Goal: Task Accomplishment & Management: Use online tool/utility

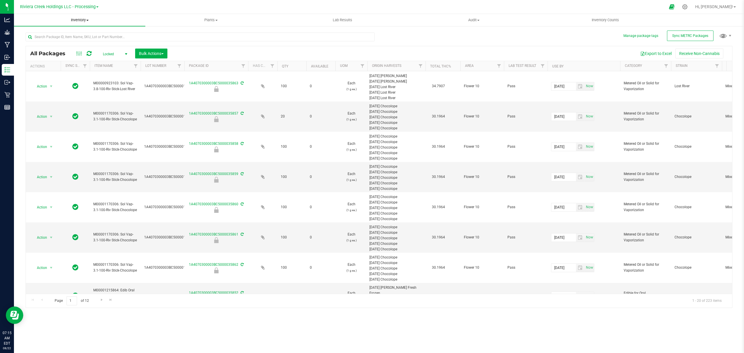
click at [80, 22] on span "Inventory" at bounding box center [79, 19] width 131 height 5
click at [77, 69] on li "From bill of materials" at bounding box center [79, 70] width 131 height 7
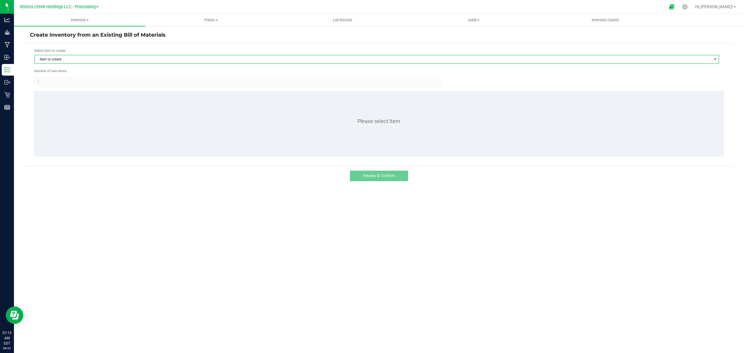
click at [82, 57] on span "Item to create" at bounding box center [373, 59] width 676 height 8
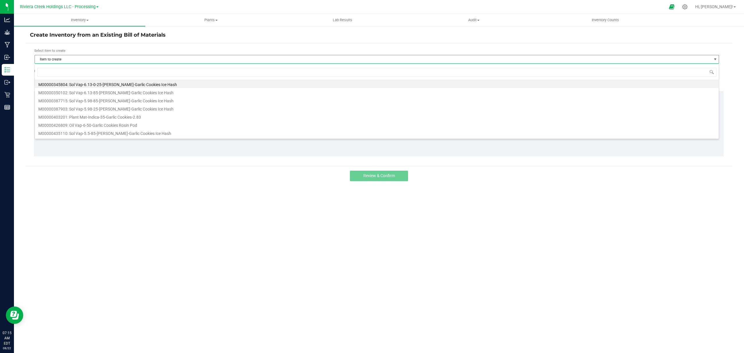
scroll to position [9, 684]
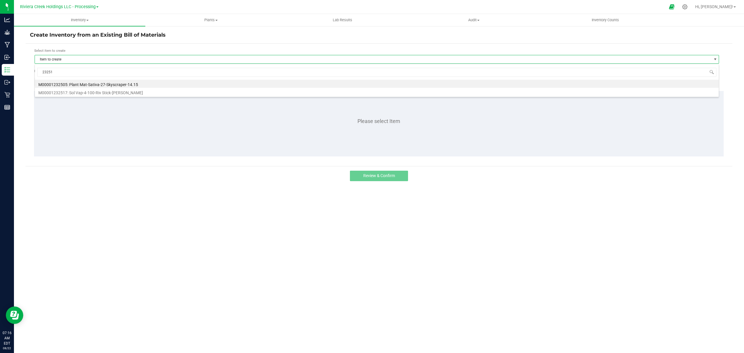
type input "232516"
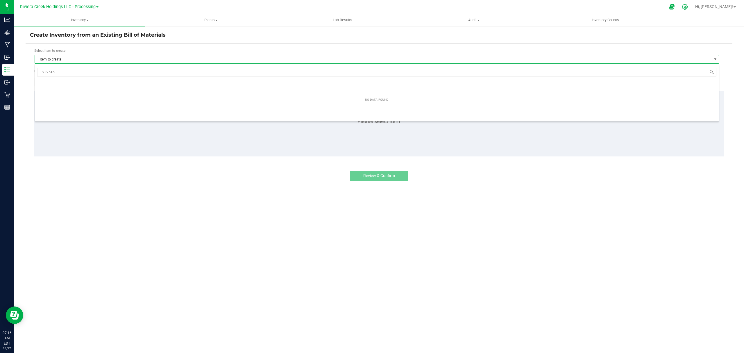
click at [692, 5] on div at bounding box center [684, 7] width 15 height 12
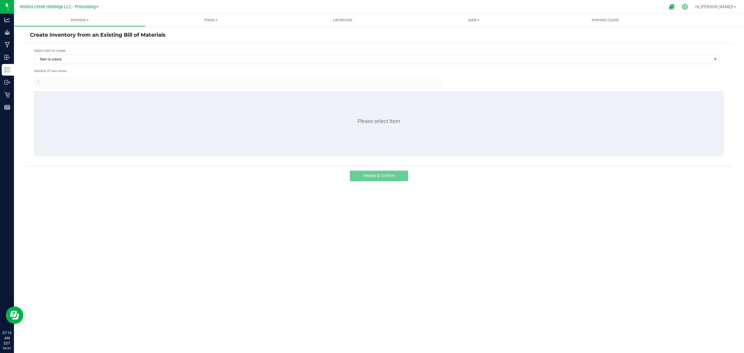
click at [687, 6] on icon at bounding box center [684, 7] width 6 height 6
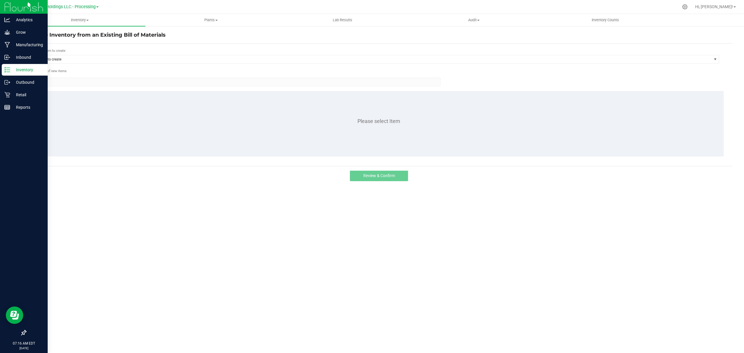
click at [18, 71] on p "Inventory" at bounding box center [27, 69] width 35 height 7
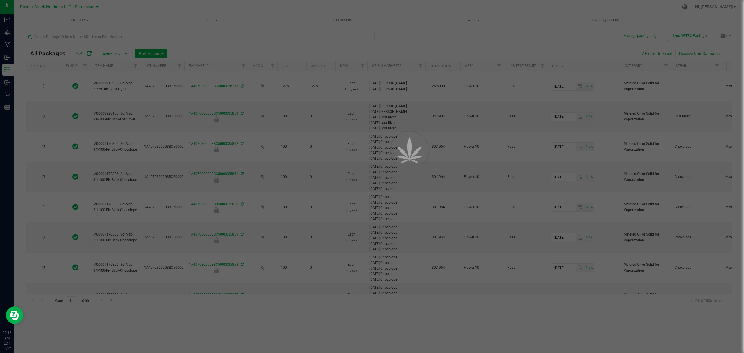
click at [707, 7] on div at bounding box center [372, 176] width 744 height 353
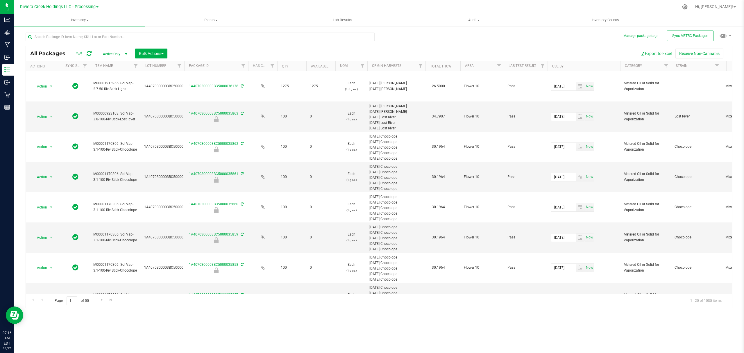
click at [687, 7] on icon at bounding box center [684, 6] width 5 height 5
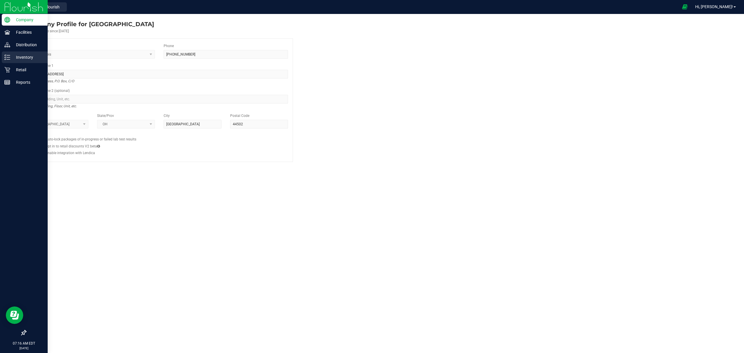
click at [13, 56] on p "Inventory" at bounding box center [27, 57] width 35 height 7
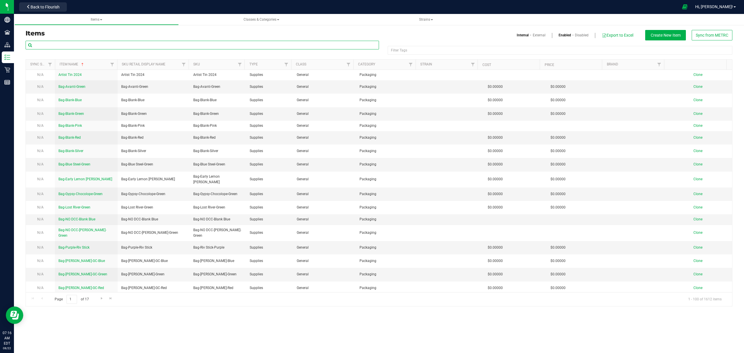
click at [78, 44] on input "text" at bounding box center [202, 45] width 353 height 9
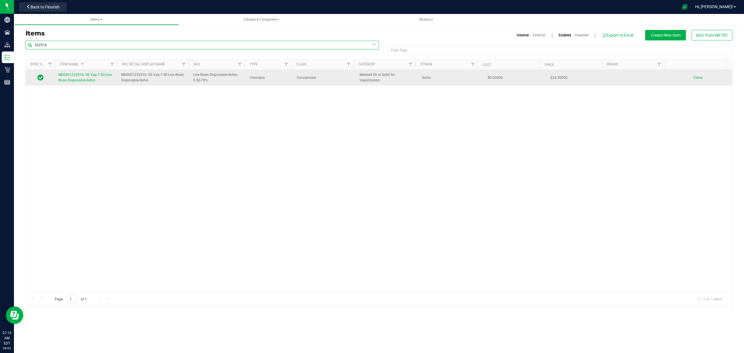
type input "232516"
click at [78, 80] on span "M00001232516: Oil Vap-7-50-Live Rosin Disposable-Sohio" at bounding box center [84, 78] width 53 height 10
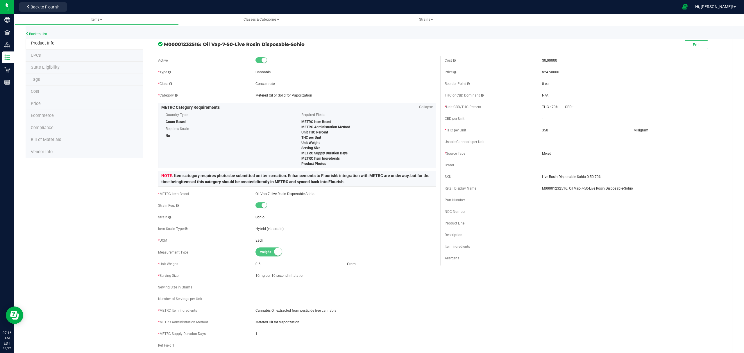
click at [55, 137] on li "Bill of Materials" at bounding box center [85, 140] width 118 height 12
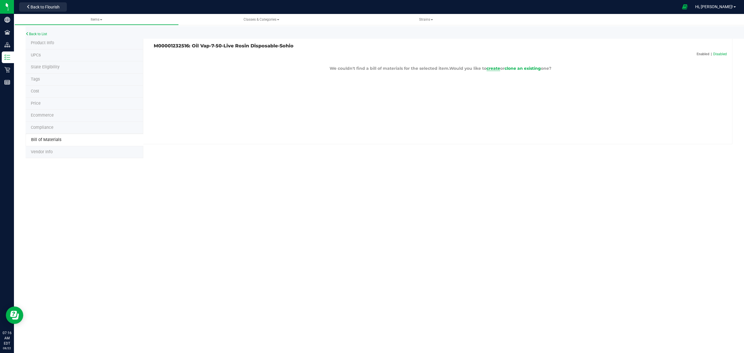
click at [492, 69] on span "create" at bounding box center [493, 68] width 14 height 5
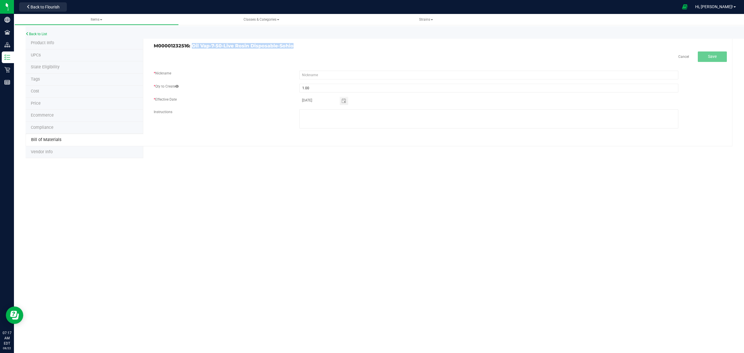
drag, startPoint x: 299, startPoint y: 46, endPoint x: 191, endPoint y: 48, distance: 107.8
click at [191, 48] on h3 "M00001232516: Oil Vap-7-50-Live Rosin Disposable-Sohio" at bounding box center [295, 45] width 282 height 5
copy h3 "Oil Vap-7-50-Live Rosin Disposable-Sohio"
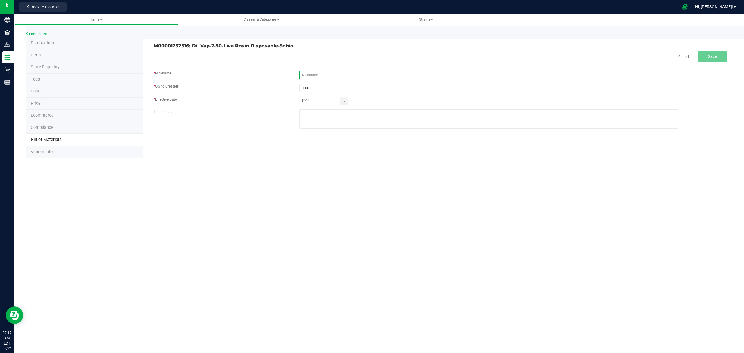
click at [365, 75] on input "text" at bounding box center [488, 75] width 379 height 9
paste input "Oil Vap-7-50-Live Rosin Disposable-Sohio"
type input "Oil Vap-7-50-Live Rosin Disposable-Sohio"
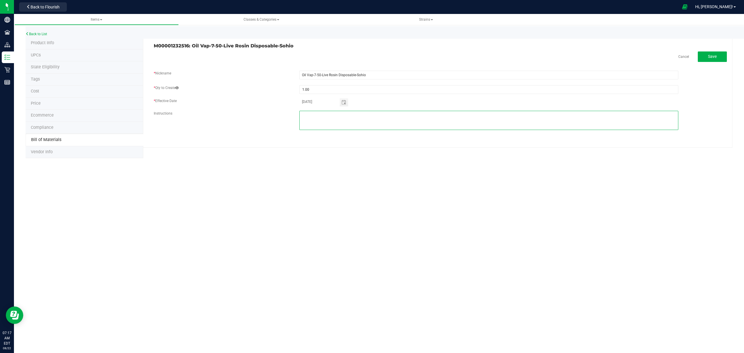
click at [346, 114] on fieldset "* Nickname Oil Vap-7-50-Live Rosin Disposable-Sohio * Qty to Create 1.00 * Effe…" at bounding box center [440, 103] width 573 height 65
click at [708, 55] on span "Save" at bounding box center [712, 56] width 9 height 5
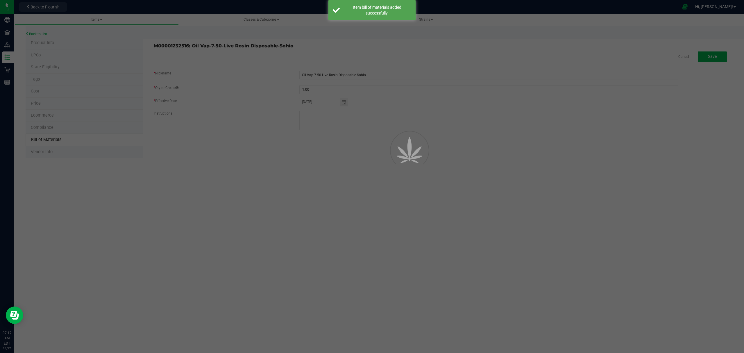
select select "646"
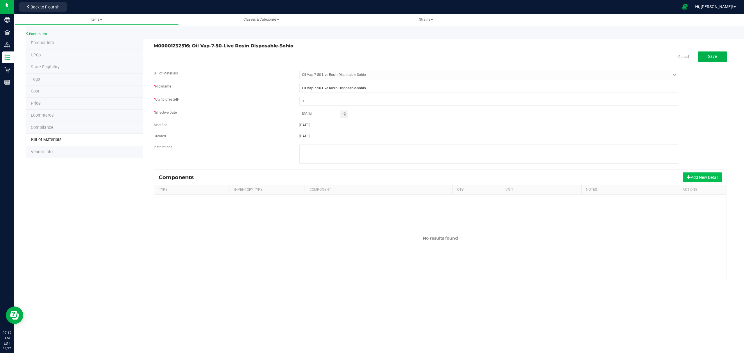
click at [703, 175] on button "Add New Detail" at bounding box center [702, 177] width 39 height 10
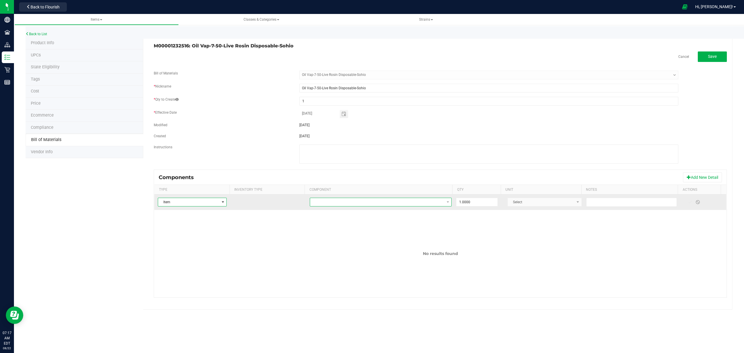
click at [334, 204] on span "NO DATA FOUND" at bounding box center [377, 202] width 134 height 8
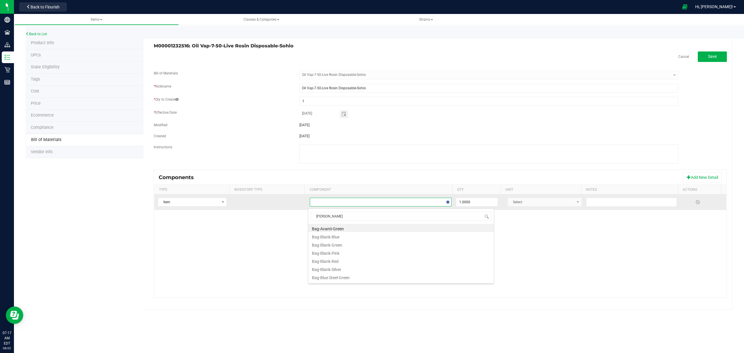
type input "blank"
click at [356, 260] on li "Bag-Blank-Silver" at bounding box center [400, 260] width 185 height 8
click at [687, 204] on span at bounding box center [689, 202] width 5 height 5
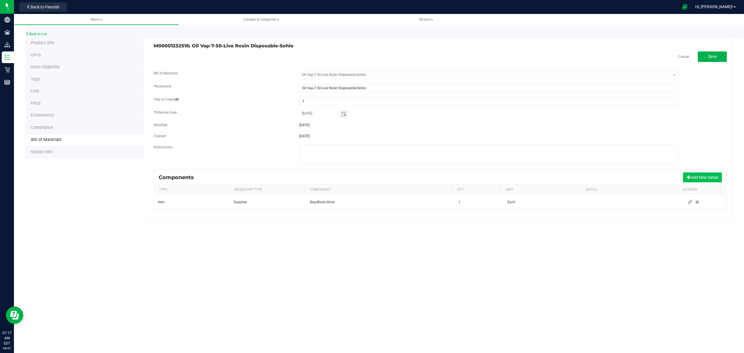
click at [690, 178] on button "Add New Detail" at bounding box center [702, 177] width 39 height 10
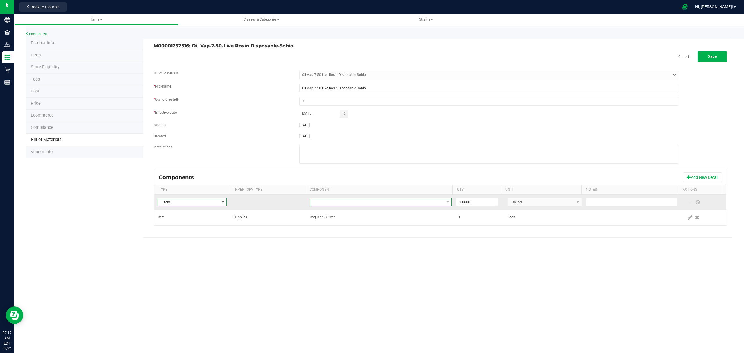
click at [384, 204] on span "NO DATA FOUND" at bounding box center [377, 202] width 134 height 8
type input "sohio"
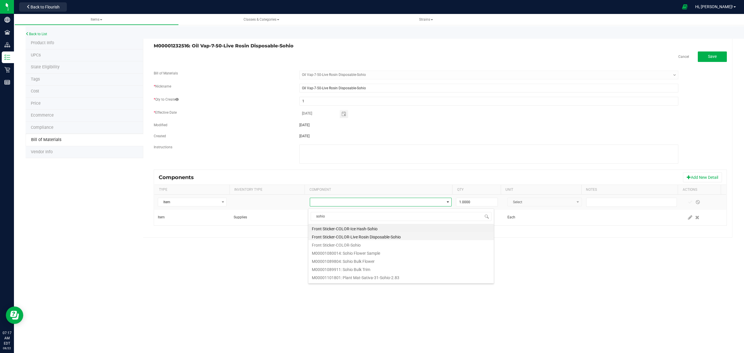
click at [375, 236] on li "Front Sticker-COLOR-Live Rosin Disposable-Sohio" at bounding box center [400, 236] width 185 height 8
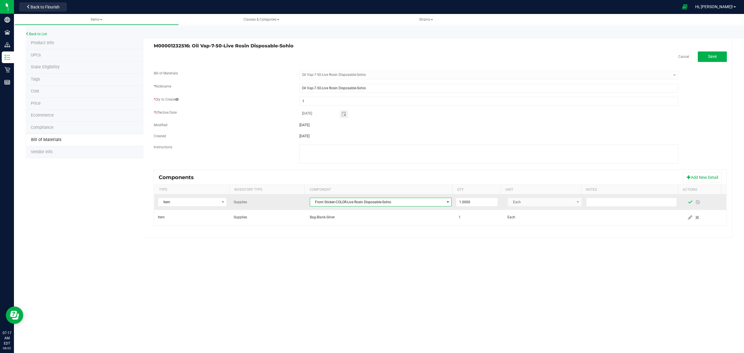
click at [687, 203] on span at bounding box center [689, 202] width 5 height 5
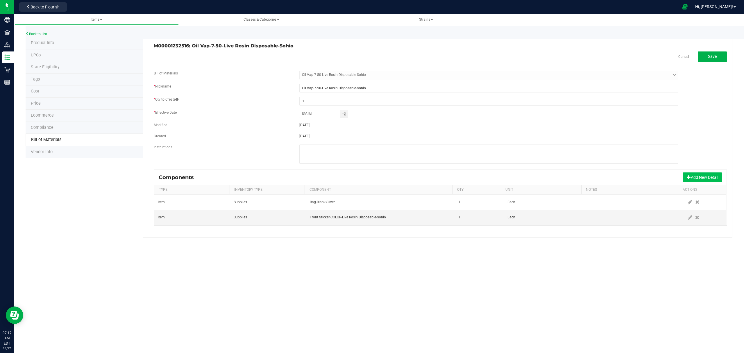
click at [702, 177] on button "Add New Detail" at bounding box center [702, 177] width 39 height 10
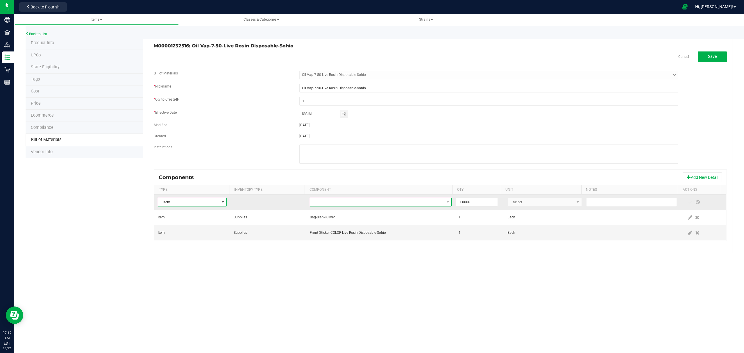
click at [412, 204] on span "NO DATA FOUND" at bounding box center [377, 202] width 134 height 8
type input "compli"
click at [364, 228] on li "Label-Compliance-2X3" at bounding box center [400, 228] width 185 height 8
click at [687, 204] on span at bounding box center [689, 202] width 5 height 5
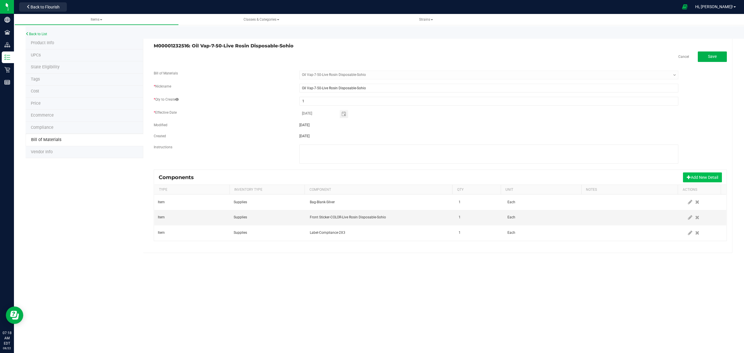
click at [692, 176] on button "Add New Detail" at bounding box center [702, 177] width 39 height 10
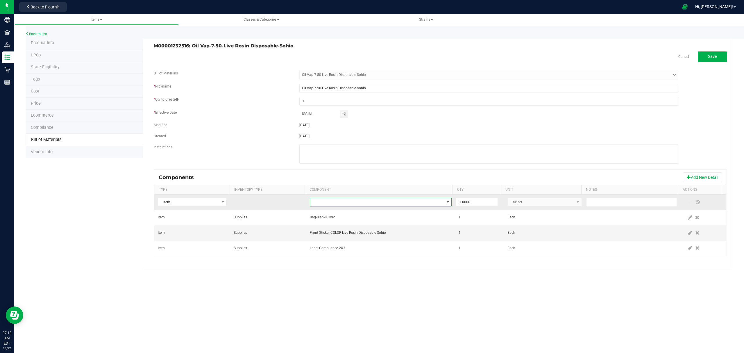
click at [394, 206] on span "NO DATA FOUND" at bounding box center [377, 202] width 134 height 8
type input "loyalty"
click at [358, 247] on li "Card-Loyalty-Food Grade-1000 Points" at bounding box center [400, 244] width 185 height 8
click at [687, 203] on span at bounding box center [689, 202] width 5 height 5
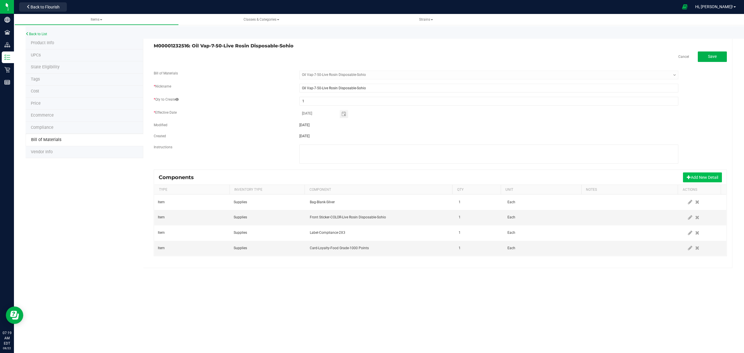
click at [705, 176] on button "Add New Detail" at bounding box center [702, 177] width 39 height 10
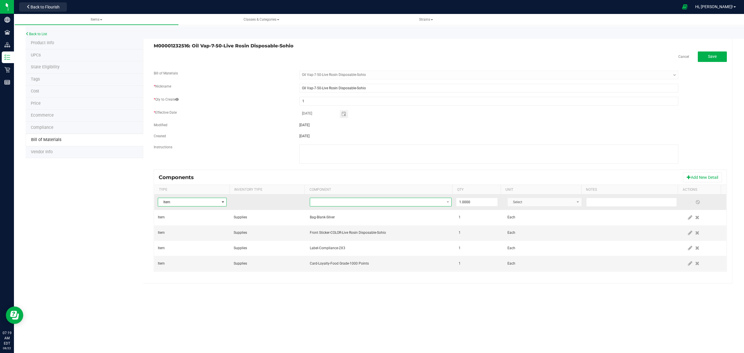
click at [372, 204] on span "NO DATA FOUND" at bounding box center [377, 202] width 134 height 8
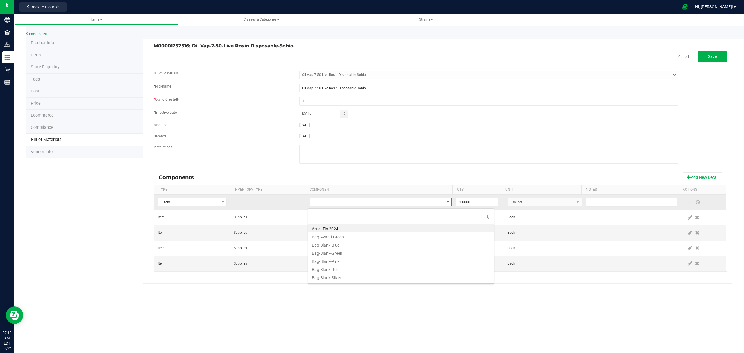
paste input "M00001229823"
type input "M00001229823"
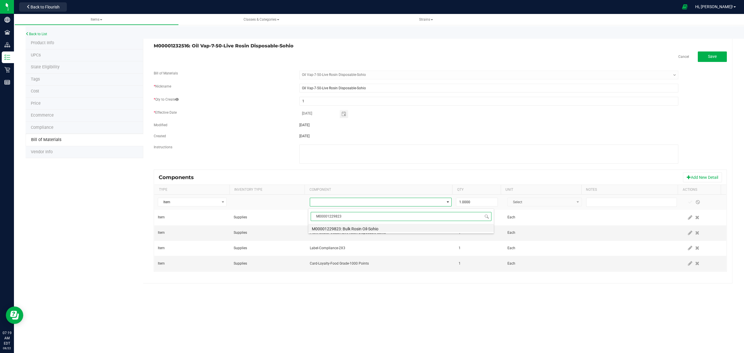
click at [386, 225] on li "M00001229823: Bulk Rosin Oil-Sohio" at bounding box center [400, 228] width 185 height 8
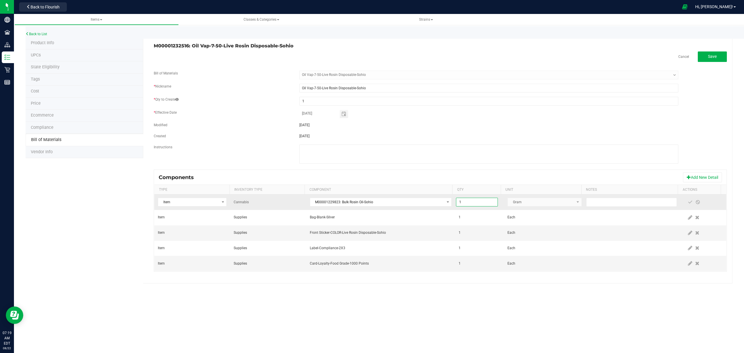
click at [483, 206] on input "1" at bounding box center [476, 202] width 41 height 8
type input "0.5000"
click at [687, 202] on span at bounding box center [689, 202] width 5 height 5
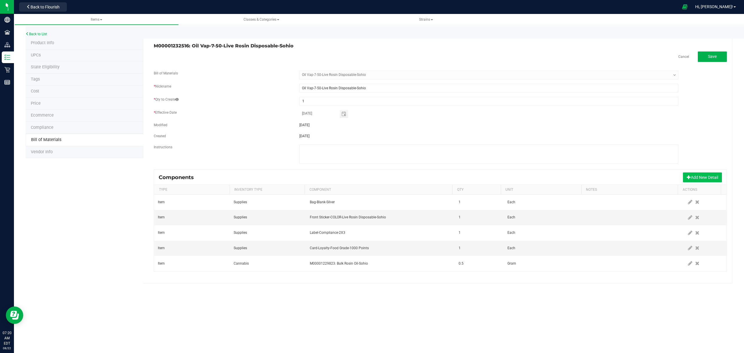
click at [703, 179] on button "Add New Detail" at bounding box center [702, 177] width 39 height 10
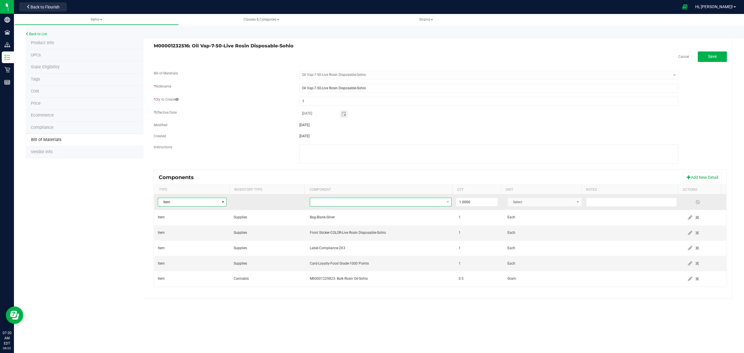
click at [381, 204] on span "NO DATA FOUND" at bounding box center [377, 202] width 134 height 8
type input "dispos"
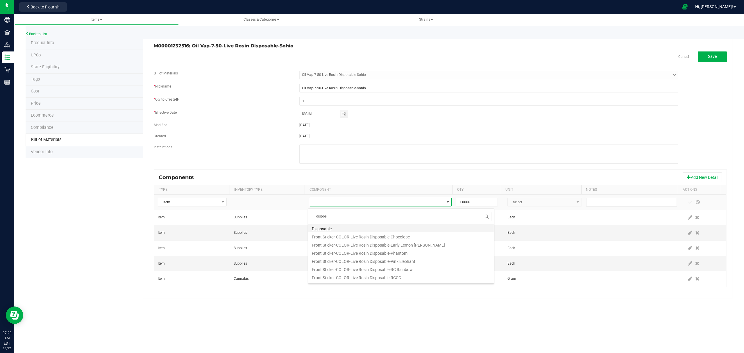
click at [339, 230] on li "Disposable" at bounding box center [400, 228] width 185 height 8
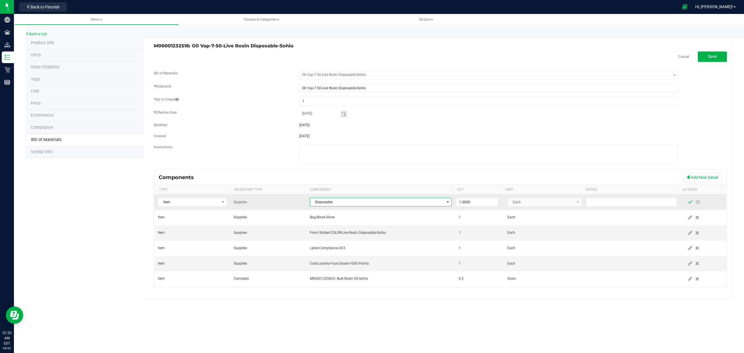
click at [687, 203] on span at bounding box center [689, 202] width 5 height 5
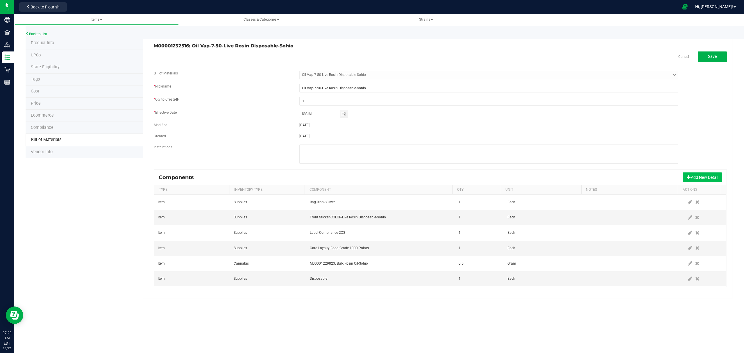
click at [694, 179] on button "Add New Detail" at bounding box center [702, 177] width 39 height 10
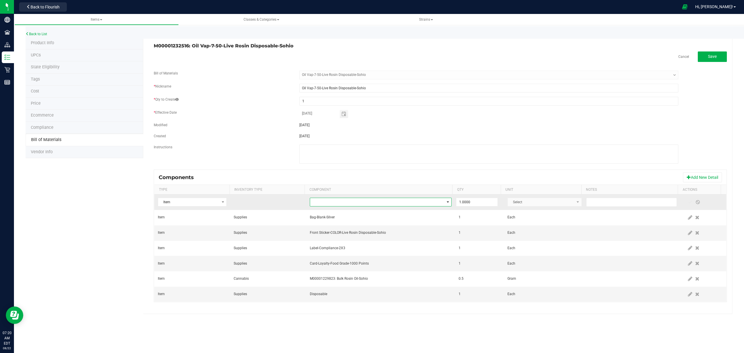
click at [406, 204] on span "NO DATA FOUND" at bounding box center [377, 202] width 134 height 8
click at [352, 213] on input "sohio" at bounding box center [400, 216] width 181 height 9
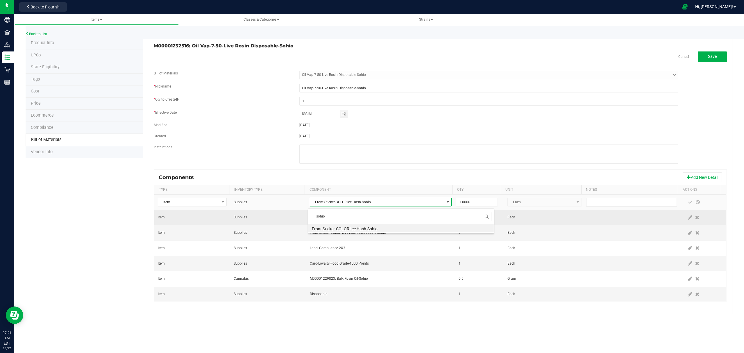
drag, startPoint x: 339, startPoint y: 217, endPoint x: 295, endPoint y: 214, distance: 43.6
click at [295, 214] on body "Company Facilities Distribution Inventory Retail Reports 07:21 AM EDT [DATE] 08…" at bounding box center [372, 176] width 744 height 353
type input "sohio"
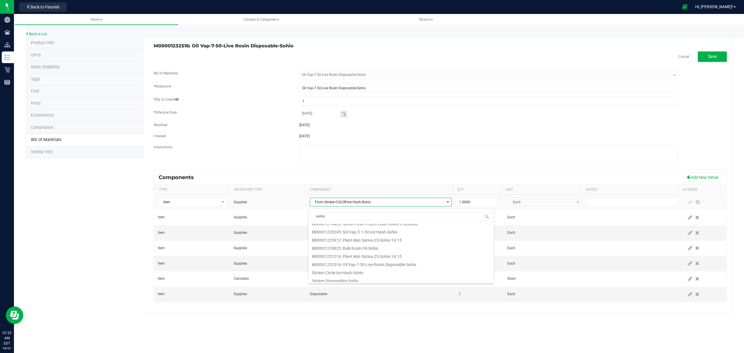
scroll to position [170, 0]
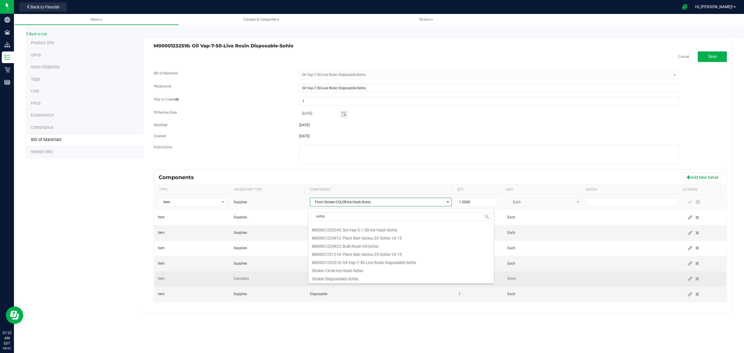
click at [351, 278] on li "Sticker-Disposables-Sohio" at bounding box center [400, 278] width 185 height 8
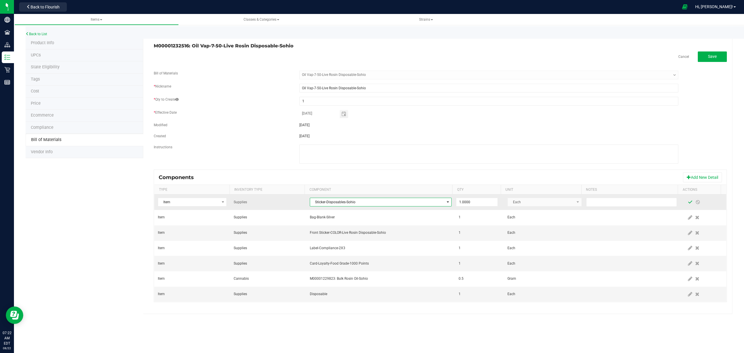
click at [687, 204] on span at bounding box center [689, 202] width 5 height 5
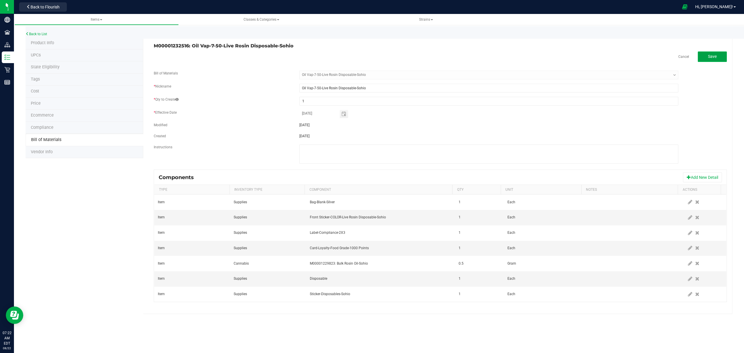
click at [710, 55] on span "Save" at bounding box center [712, 56] width 9 height 5
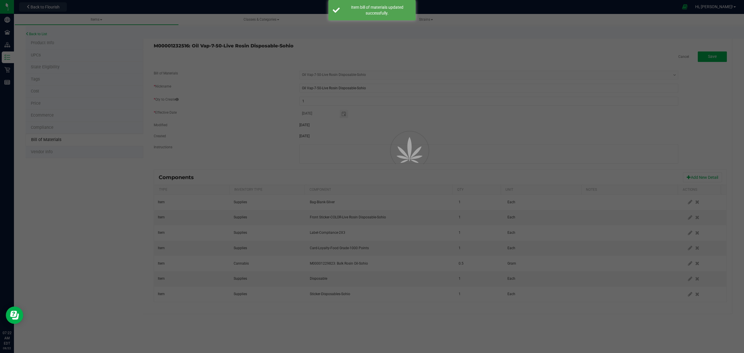
select select "646"
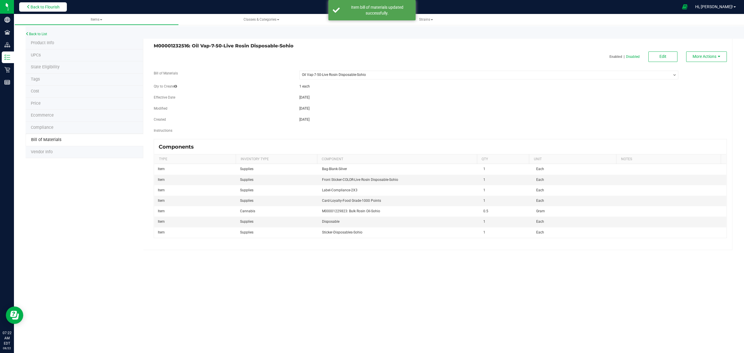
click at [56, 5] on span "Back to Flourish" at bounding box center [44, 7] width 29 height 5
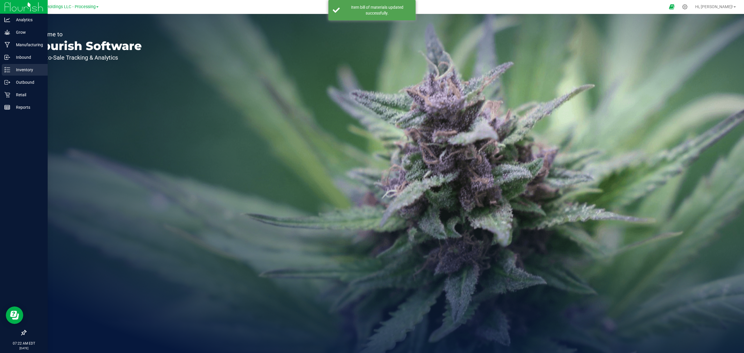
drag, startPoint x: 6, startPoint y: 69, endPoint x: 16, endPoint y: 69, distance: 9.6
click at [6, 69] on icon at bounding box center [7, 70] width 6 height 6
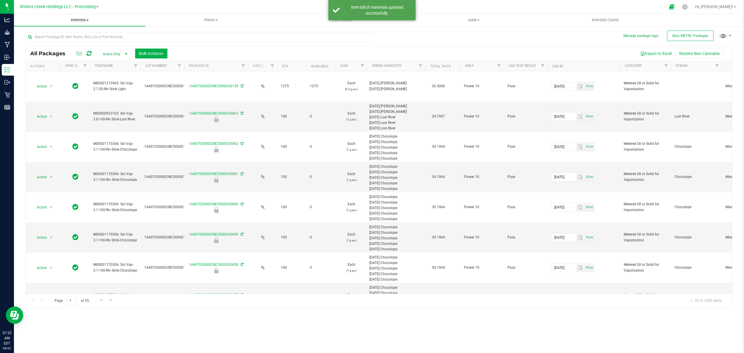
click at [78, 20] on span "Inventory" at bounding box center [79, 19] width 131 height 5
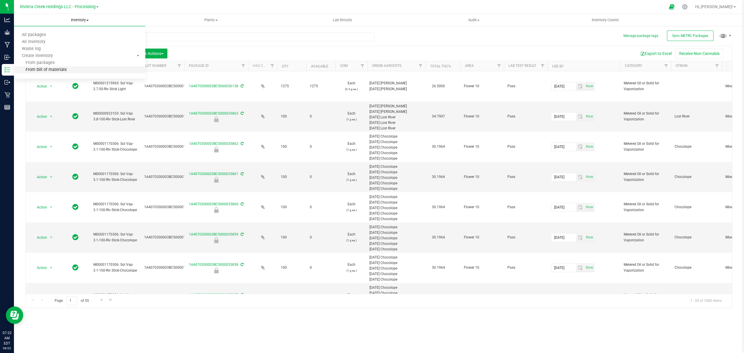
click at [61, 68] on span "From bill of materials" at bounding box center [40, 69] width 53 height 5
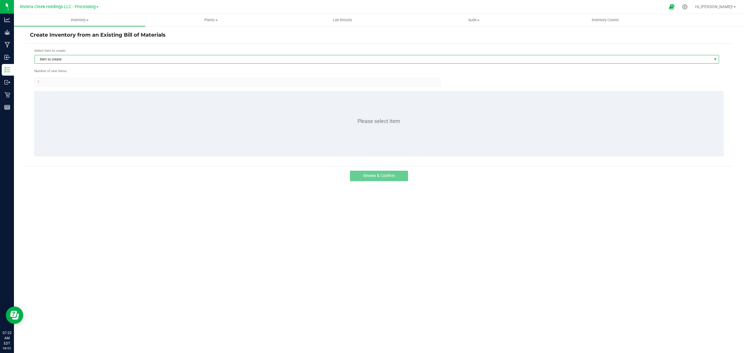
click at [74, 60] on span "Item to create" at bounding box center [373, 59] width 676 height 8
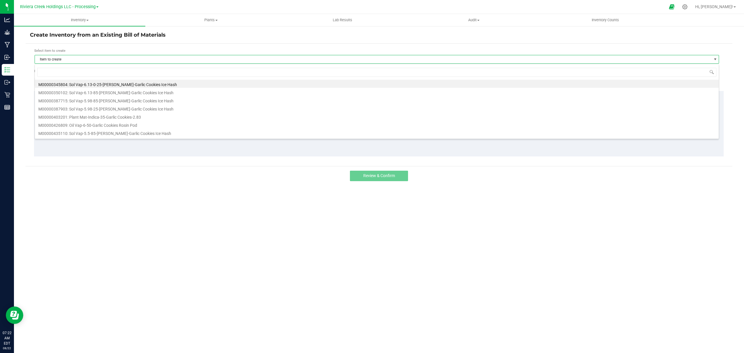
scroll to position [9, 684]
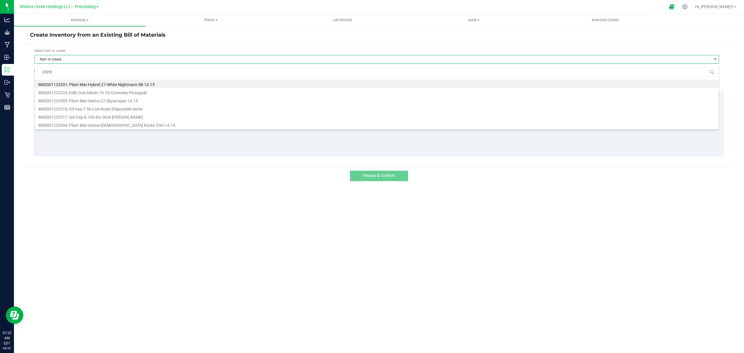
type input "232516"
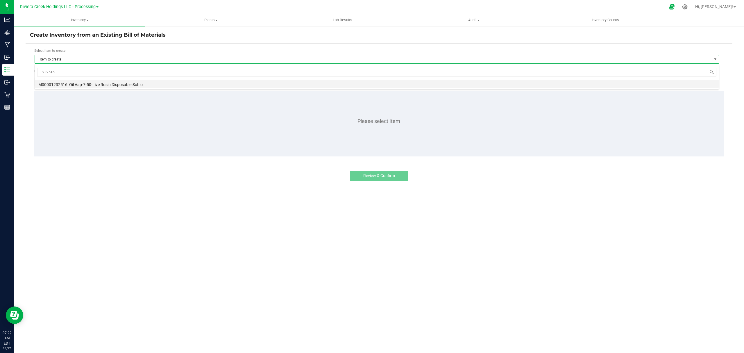
click at [86, 83] on li "M00001232516: Oil Vap-7-50-Live Rosin Disposable-Sohio" at bounding box center [376, 84] width 683 height 8
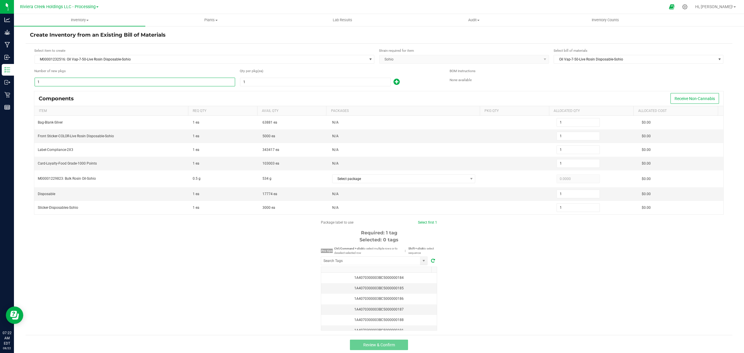
click at [89, 83] on input "1" at bounding box center [135, 82] width 200 height 8
type input "7"
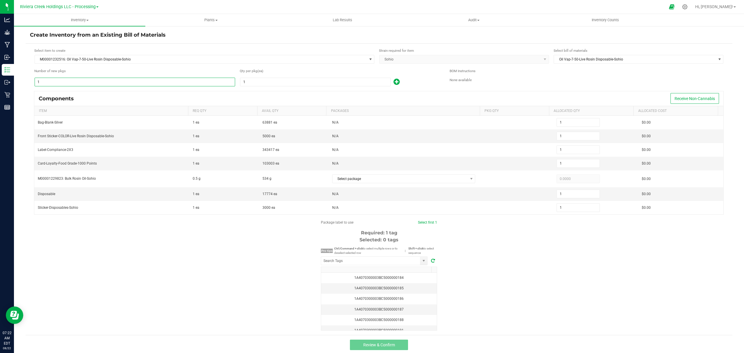
type input "7"
click at [261, 82] on input "1" at bounding box center [315, 82] width 150 height 8
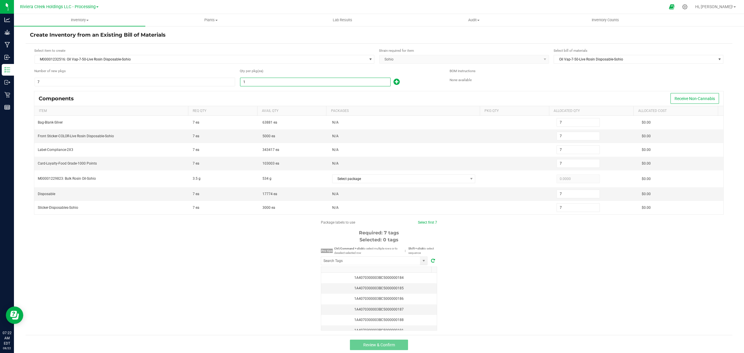
type input "10"
type input "70"
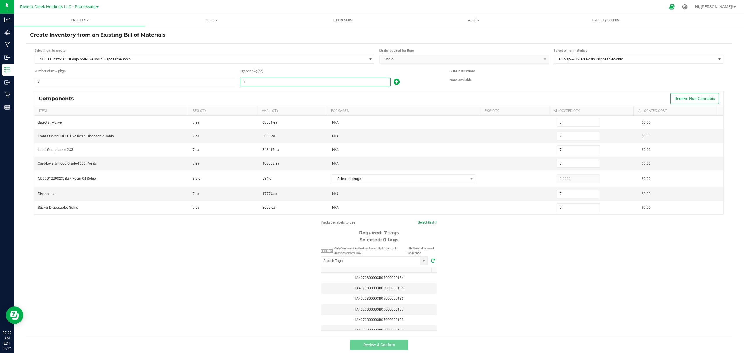
type input "70"
type input "100"
type input "700"
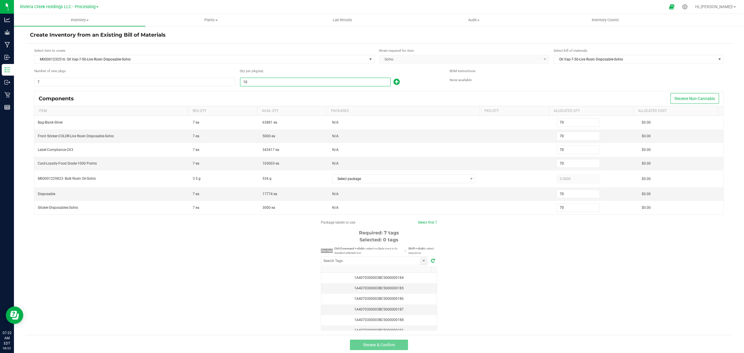
type input "700"
type input "100"
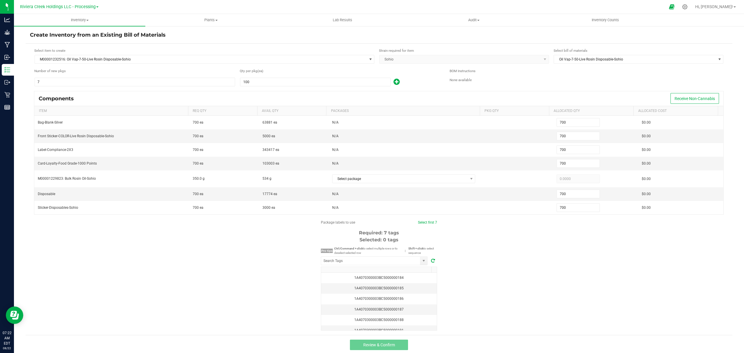
click at [394, 82] on icon at bounding box center [396, 81] width 6 height 7
type input "701"
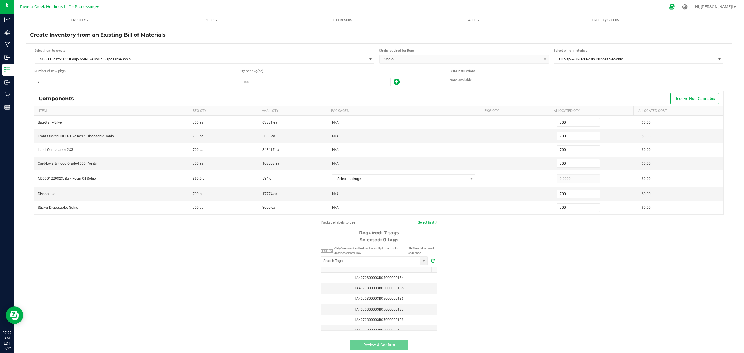
type input "701"
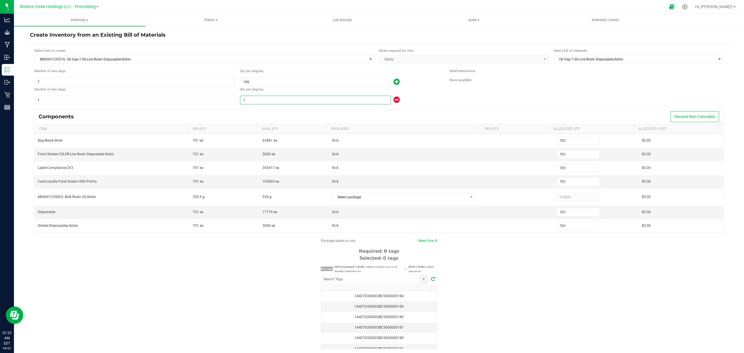
click at [316, 101] on input "1" at bounding box center [315, 100] width 150 height 8
type input "705"
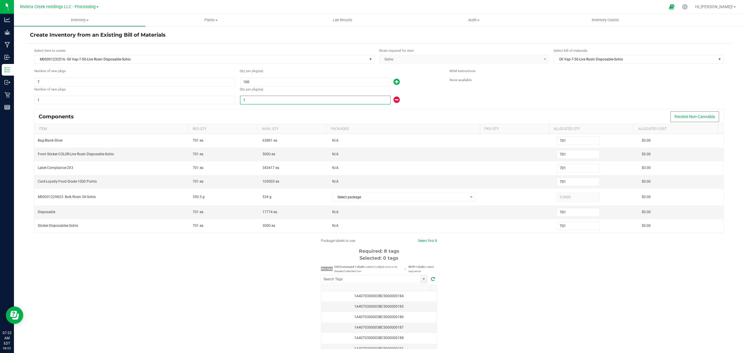
type input "705"
type input "5"
type input "750"
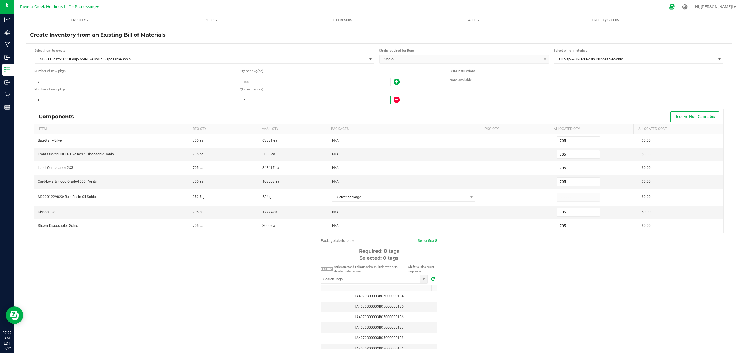
type input "750"
type input "50"
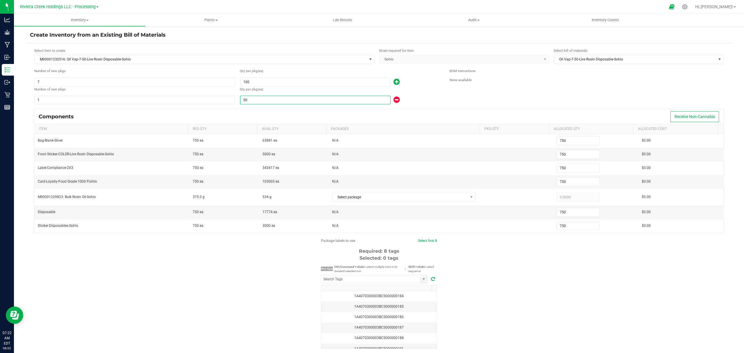
click at [419, 96] on div "50" at bounding box center [340, 99] width 201 height 9
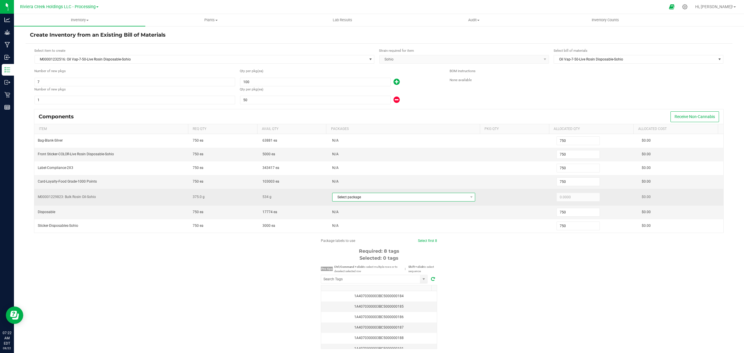
click at [393, 201] on span "Select package" at bounding box center [399, 197] width 135 height 8
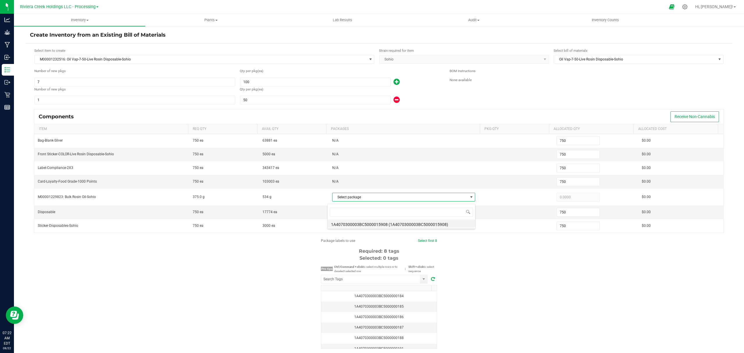
click at [400, 224] on li "1A4070300003BC5000015908 (1A4070300003BC5000015908)" at bounding box center [401, 223] width 148 height 8
type input "375.0000"
click at [522, 273] on div "Package labels to use Select first 8 Required: 8 tags Selected: 0 tags Pro tips…" at bounding box center [379, 293] width 706 height 111
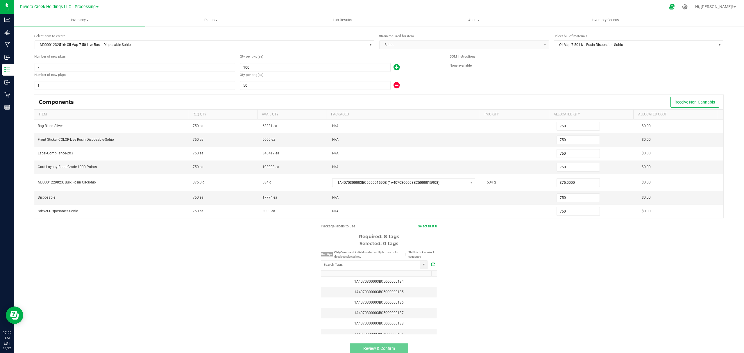
scroll to position [23, 0]
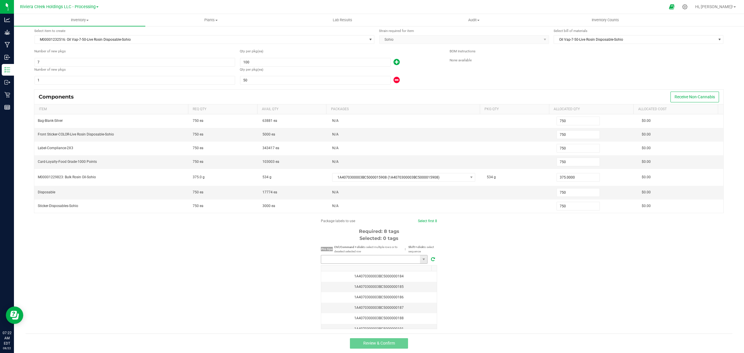
click at [367, 257] on input "NO DATA FOUND" at bounding box center [370, 259] width 99 height 8
click at [366, 267] on li "1A4070300003BC5000035864" at bounding box center [371, 270] width 106 height 10
type input "1A4070300003BC5000035864"
click at [421, 220] on link "Select first 8" at bounding box center [424, 221] width 19 height 4
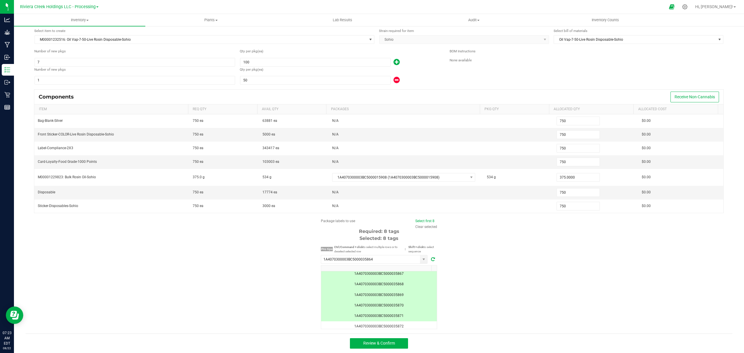
scroll to position [50, 0]
click at [392, 341] on button "Review & Confirm" at bounding box center [379, 343] width 58 height 10
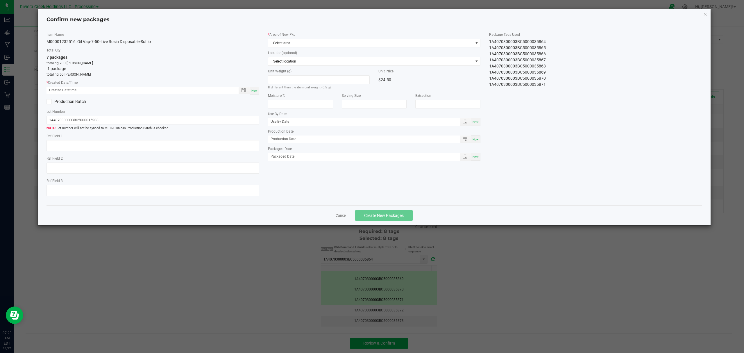
type input "[DATE]"
click at [256, 87] on div "Now" at bounding box center [254, 91] width 9 height 8
type input "[DATE] 07:23 AM"
click at [313, 41] on span "Select area" at bounding box center [370, 43] width 205 height 8
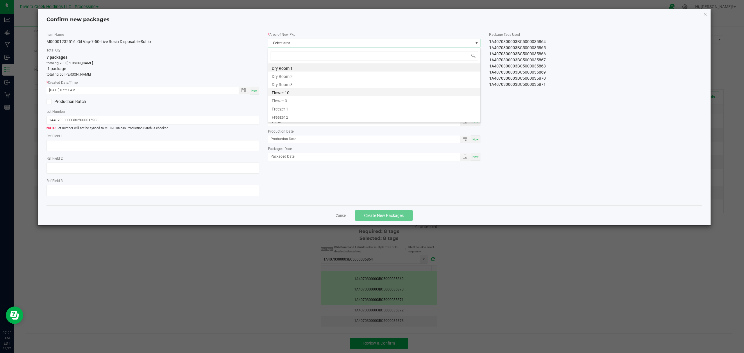
click at [289, 92] on li "Flower 10" at bounding box center [374, 92] width 212 height 8
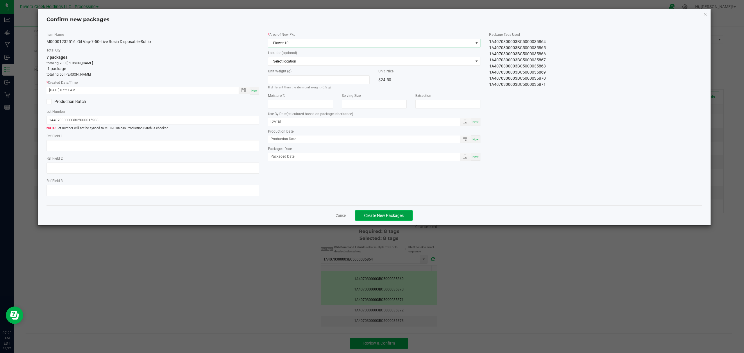
click at [384, 218] on span "Create New Packages" at bounding box center [383, 215] width 39 height 5
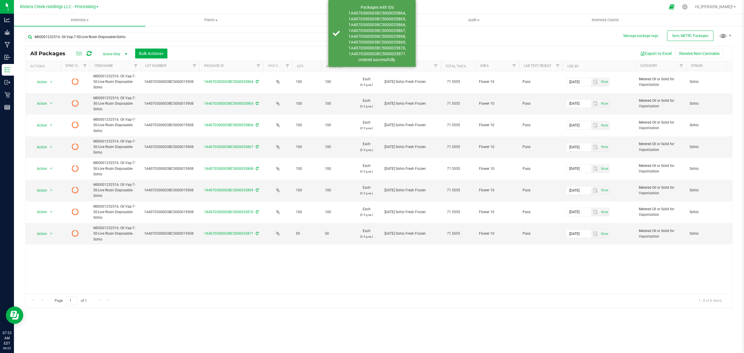
drag, startPoint x: 184, startPoint y: 66, endPoint x: 201, endPoint y: 68, distance: 17.3
click at [201, 68] on div "Actions Sync Status Item Name Lot Number Package ID Has COA Qty Available UOM O…" at bounding box center [376, 66] width 700 height 10
click at [87, 53] on icon at bounding box center [89, 54] width 5 height 6
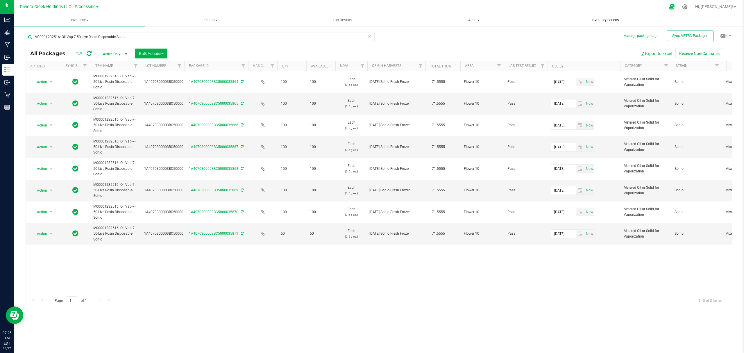
click at [609, 20] on span "Inventory Counts" at bounding box center [604, 19] width 43 height 5
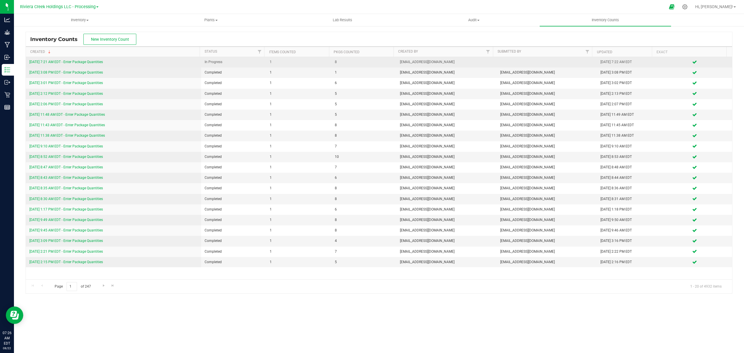
click at [99, 62] on link "[DATE] 7:21 AM EDT - Enter Package Quantities" at bounding box center [65, 62] width 73 height 4
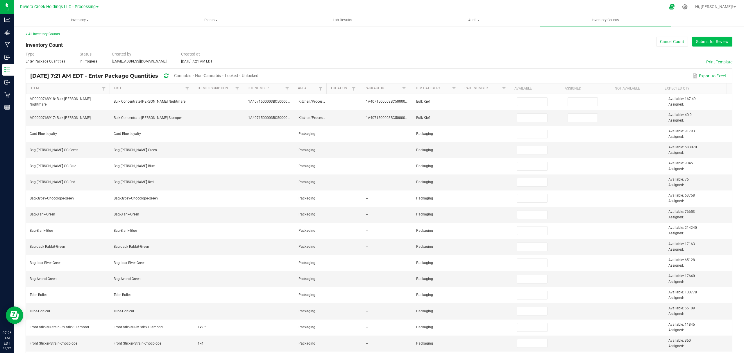
click at [708, 40] on button "Submit for Review" at bounding box center [712, 42] width 40 height 10
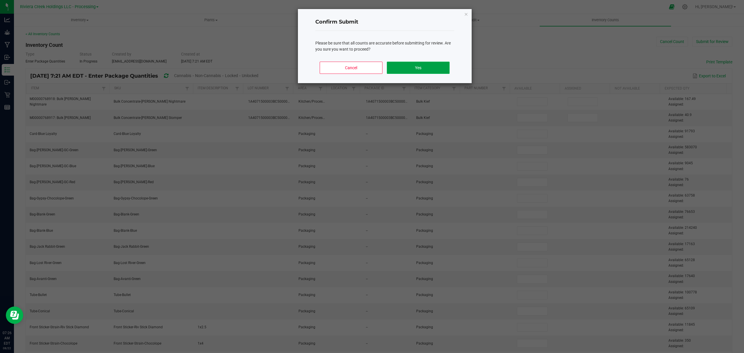
click at [408, 68] on button "Yes" at bounding box center [418, 68] width 62 height 12
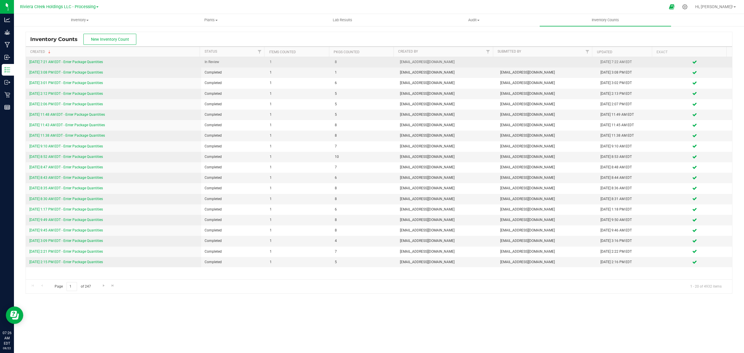
click at [89, 62] on link "[DATE] 7:21 AM EDT - Enter Package Quantities" at bounding box center [65, 62] width 73 height 4
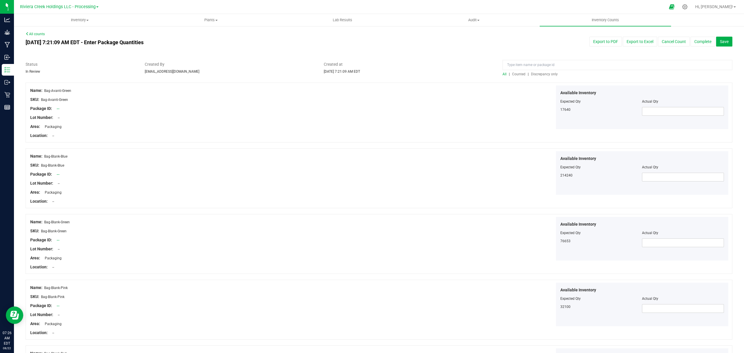
click at [512, 74] on span "Counted" at bounding box center [518, 74] width 13 height 4
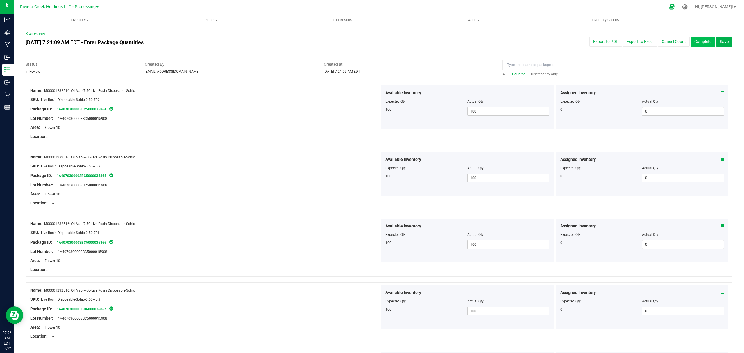
click at [696, 37] on button "Complete" at bounding box center [702, 42] width 25 height 10
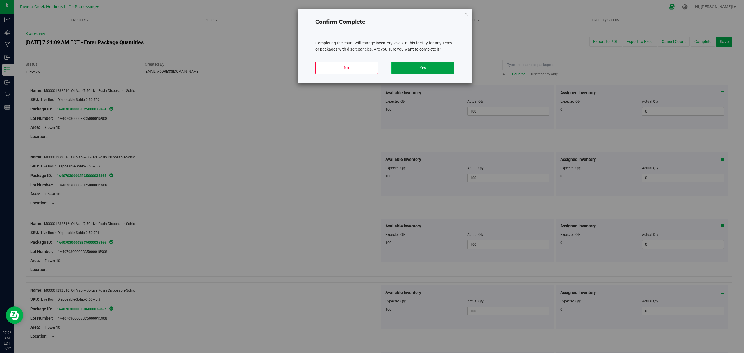
click at [429, 63] on button "Yes" at bounding box center [422, 68] width 62 height 12
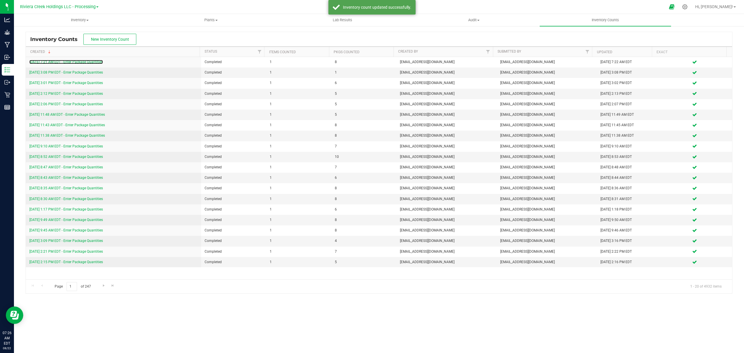
click at [91, 63] on link "[DATE] 7:21 AM EDT - Enter Package Quantities" at bounding box center [65, 62] width 73 height 4
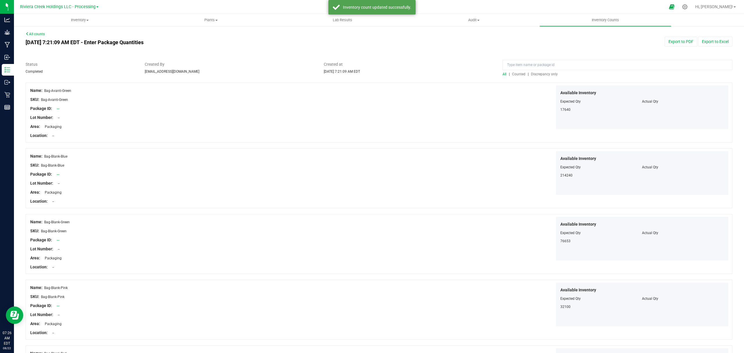
click at [519, 76] on span "Counted" at bounding box center [518, 74] width 13 height 4
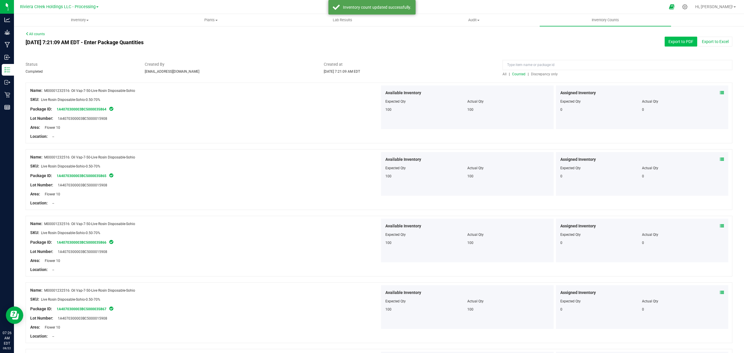
click at [673, 39] on button "Export to PDF" at bounding box center [680, 42] width 33 height 10
click at [79, 18] on span "Inventory" at bounding box center [79, 19] width 131 height 5
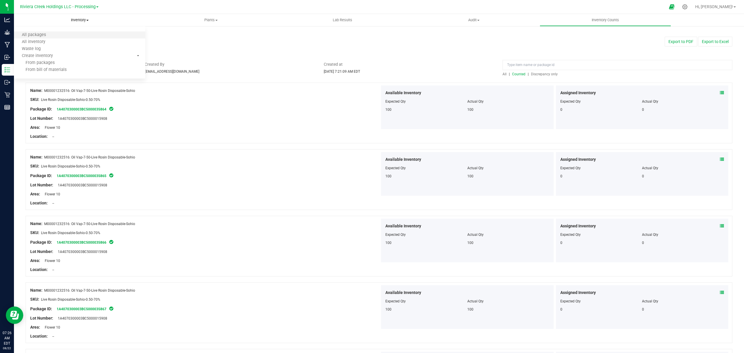
click at [65, 33] on li "All packages" at bounding box center [79, 35] width 131 height 7
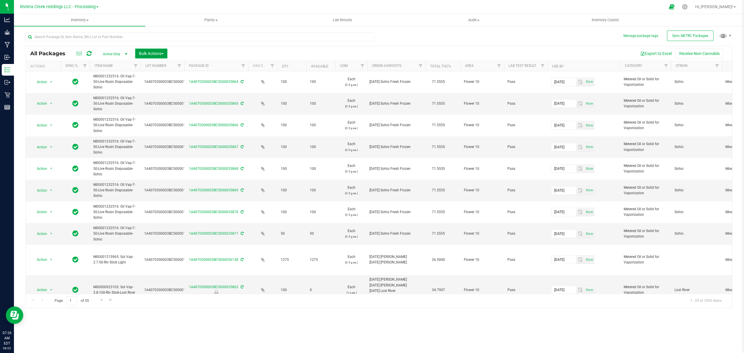
click at [156, 51] on button "Bulk Actions" at bounding box center [151, 54] width 32 height 10
click at [157, 107] on span "Lock/Unlock packages" at bounding box center [159, 109] width 40 height 5
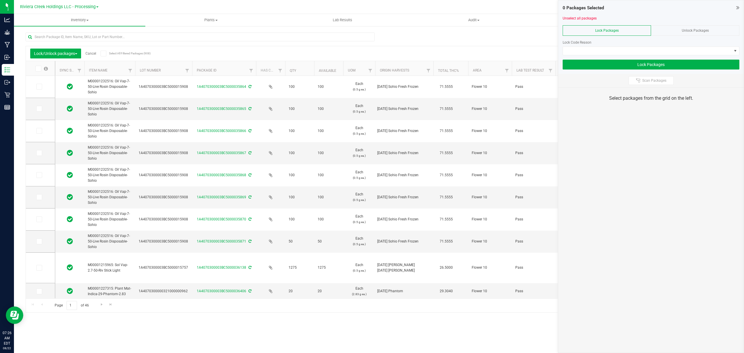
drag, startPoint x: 179, startPoint y: 70, endPoint x: 193, endPoint y: 69, distance: 14.0
click at [40, 87] on icon at bounding box center [39, 87] width 4 height 0
click at [0, 0] on input "checkbox" at bounding box center [0, 0] width 0 height 0
click at [42, 109] on label at bounding box center [40, 109] width 8 height 6
click at [0, 0] on input "checkbox" at bounding box center [0, 0] width 0 height 0
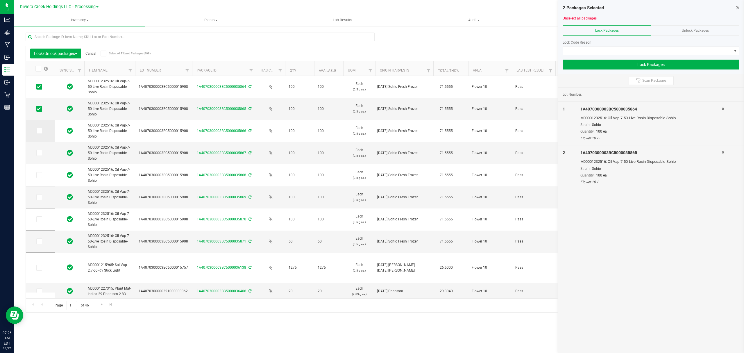
click at [41, 132] on span at bounding box center [39, 131] width 6 height 6
click at [0, 0] on input "checkbox" at bounding box center [0, 0] width 0 height 0
click at [40, 156] on td at bounding box center [40, 153] width 29 height 22
drag, startPoint x: 41, startPoint y: 153, endPoint x: 39, endPoint y: 156, distance: 3.5
click at [39, 154] on span at bounding box center [39, 153] width 6 height 6
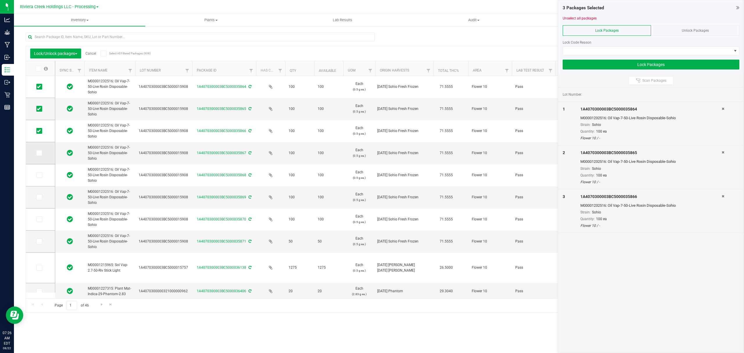
click at [38, 149] on td at bounding box center [40, 153] width 29 height 22
click at [38, 153] on icon at bounding box center [39, 153] width 4 height 0
click at [0, 0] on input "checkbox" at bounding box center [0, 0] width 0 height 0
click at [37, 175] on icon at bounding box center [39, 175] width 4 height 0
click at [0, 0] on input "checkbox" at bounding box center [0, 0] width 0 height 0
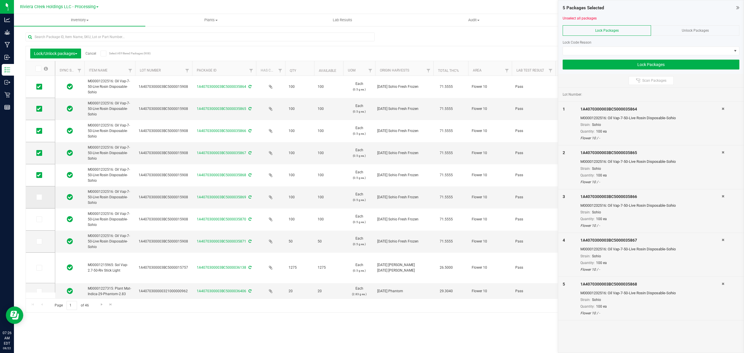
click at [41, 199] on span at bounding box center [39, 197] width 6 height 6
click at [0, 0] on input "checkbox" at bounding box center [0, 0] width 0 height 0
click at [40, 219] on icon at bounding box center [39, 219] width 4 height 0
click at [0, 0] on input "checkbox" at bounding box center [0, 0] width 0 height 0
click at [39, 241] on icon at bounding box center [39, 241] width 4 height 0
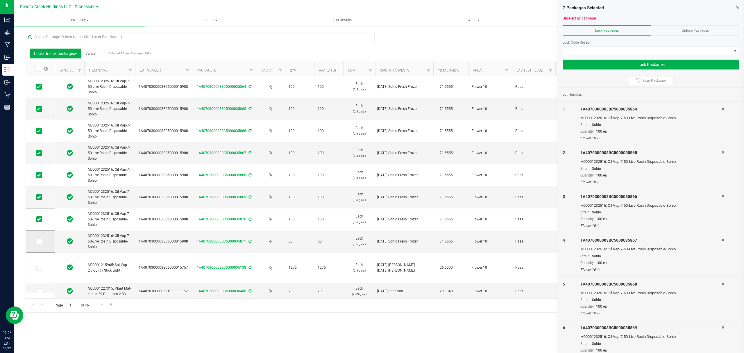
click at [0, 0] on input "checkbox" at bounding box center [0, 0] width 0 height 0
click at [588, 52] on span at bounding box center [647, 51] width 169 height 8
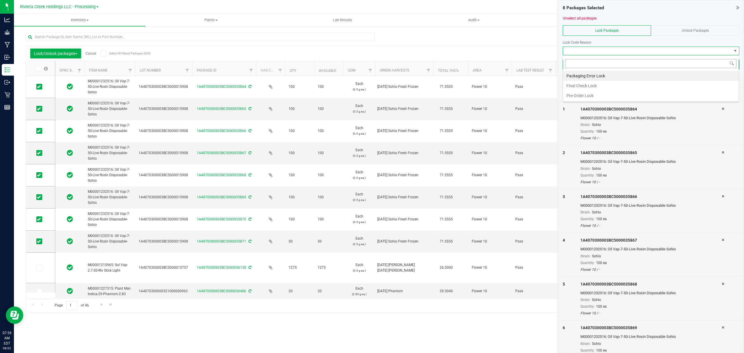
scroll to position [9, 176]
click at [586, 87] on li "Final Check Lock" at bounding box center [651, 86] width 176 height 10
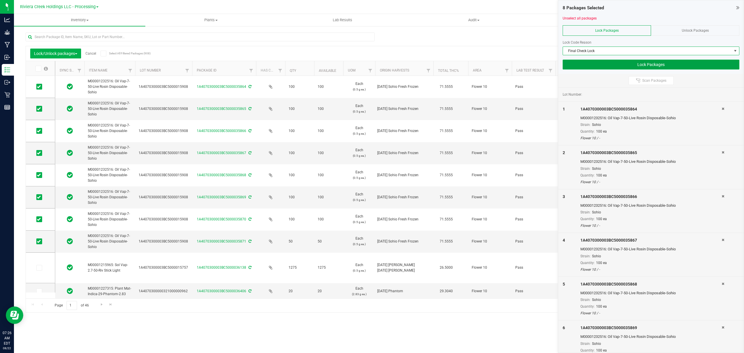
click at [583, 64] on button "Lock Packages" at bounding box center [650, 65] width 177 height 10
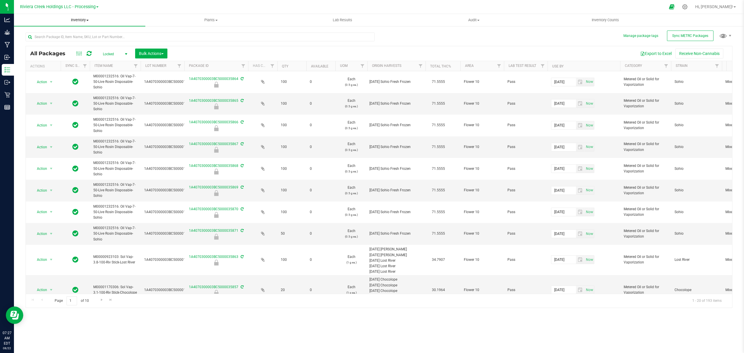
click at [80, 21] on span "Inventory" at bounding box center [79, 19] width 131 height 5
click at [60, 67] on span "From bill of materials" at bounding box center [40, 69] width 53 height 5
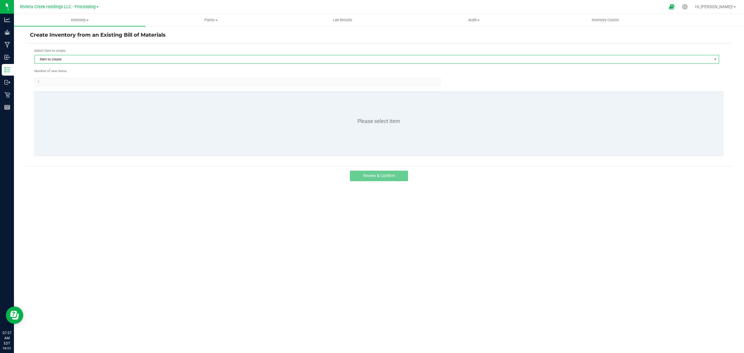
click at [93, 57] on span "Item to create" at bounding box center [373, 59] width 676 height 8
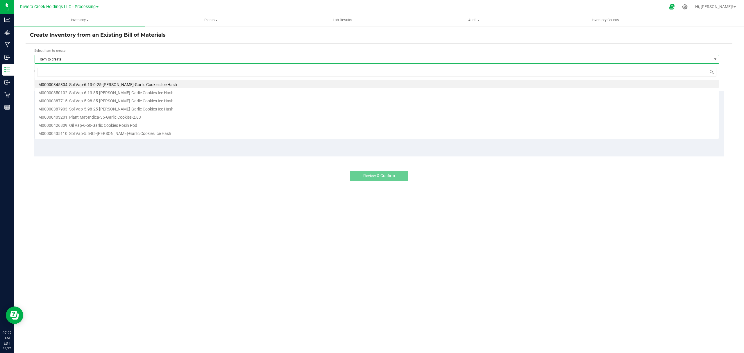
scroll to position [9, 684]
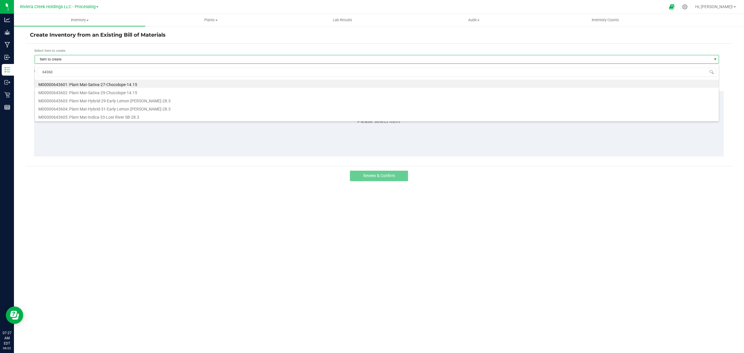
type input "643601"
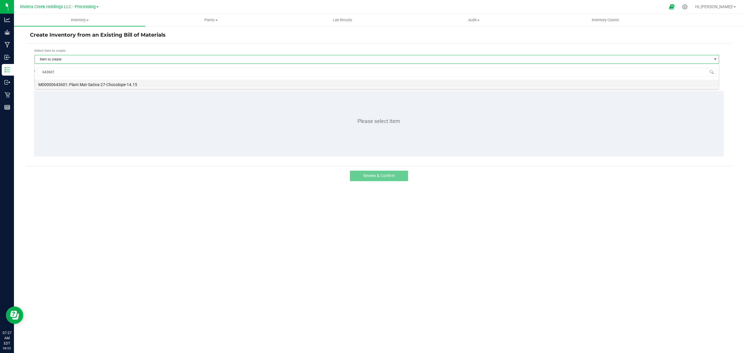
click at [113, 83] on li "M00000643601: Plant Mat-Sativa-27-Chocolope-14.15" at bounding box center [376, 84] width 683 height 8
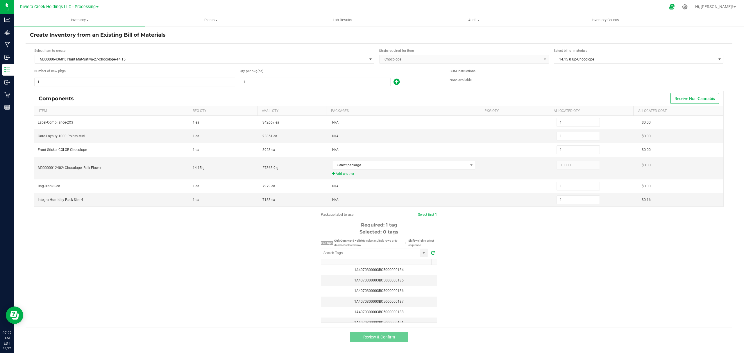
click at [105, 80] on input "1" at bounding box center [135, 82] width 200 height 8
type input "17"
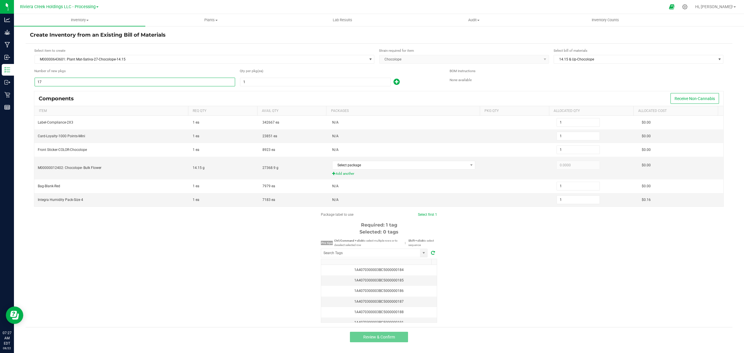
type input "17"
click at [265, 84] on input "1" at bounding box center [315, 82] width 150 height 8
type input "2"
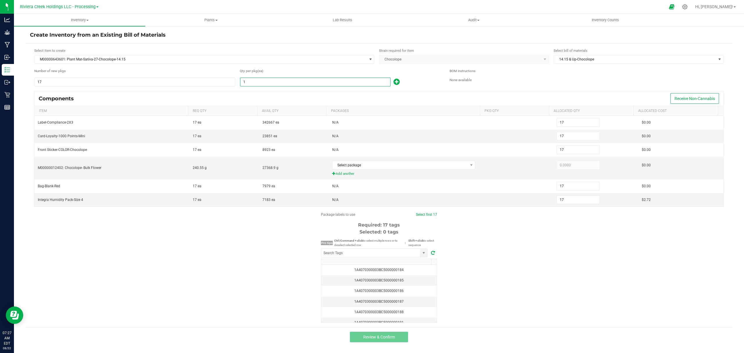
type input "34"
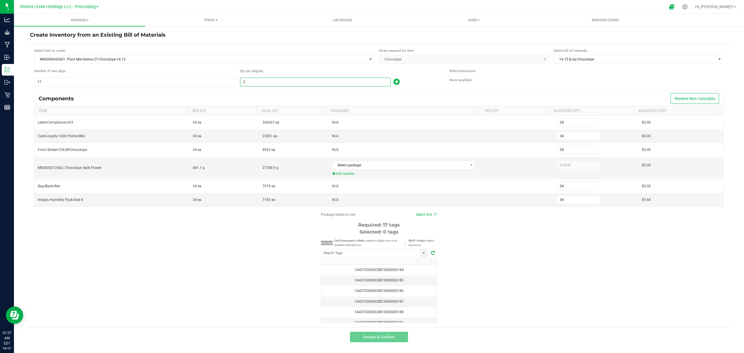
type input "20"
type input "340"
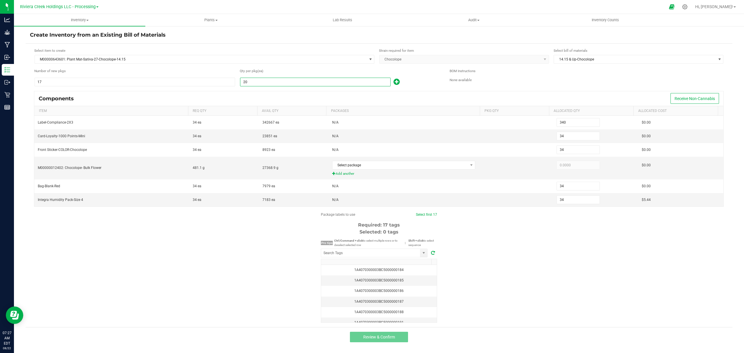
type input "340"
type input "20"
click at [398, 84] on icon at bounding box center [396, 81] width 6 height 7
type input "341"
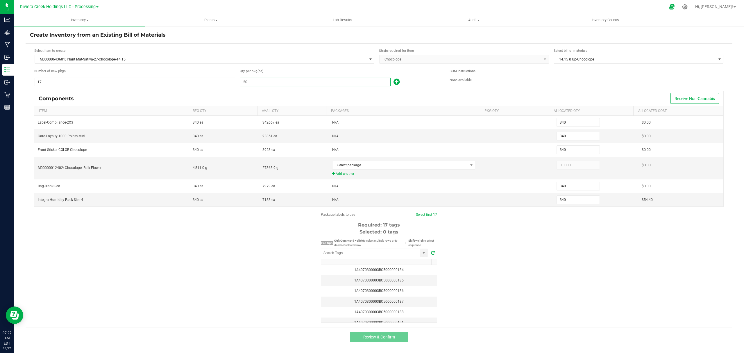
type input "341"
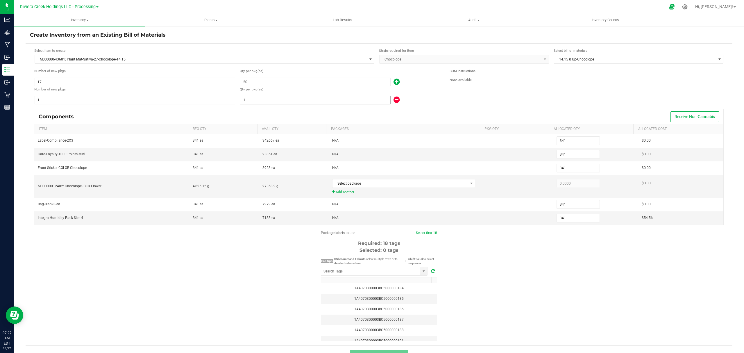
click at [315, 103] on input "1" at bounding box center [315, 100] width 150 height 8
type input "342"
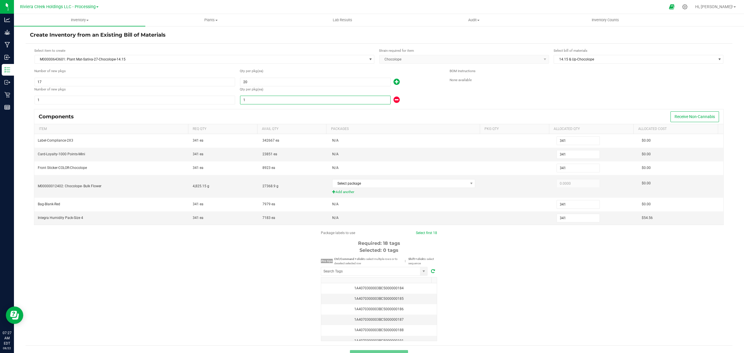
type input "342"
type input "2"
type input "360"
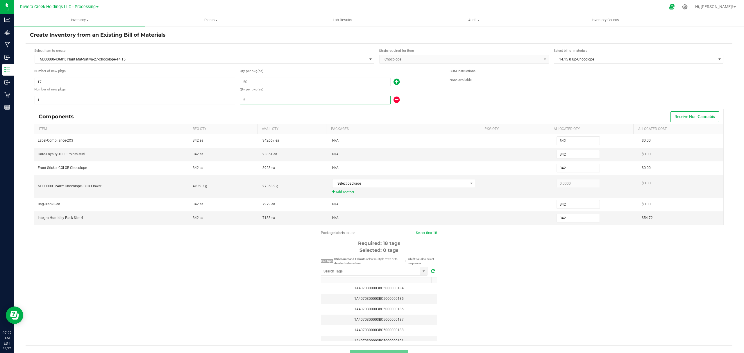
type input "360"
type input "20"
type input "342"
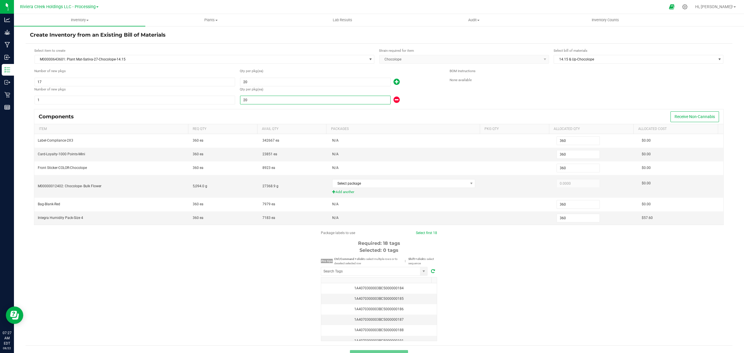
type input "342"
type input "2"
type input "341"
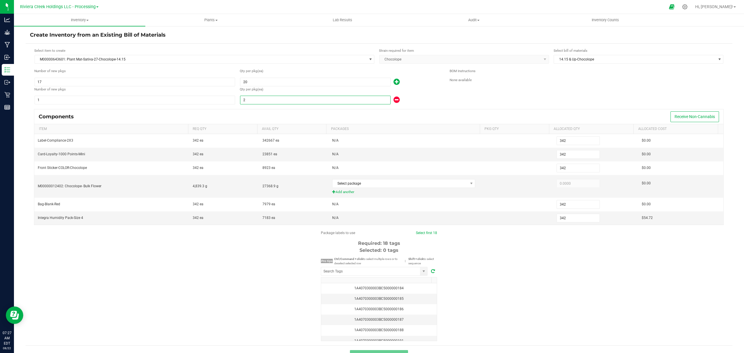
type input "341"
type input "343"
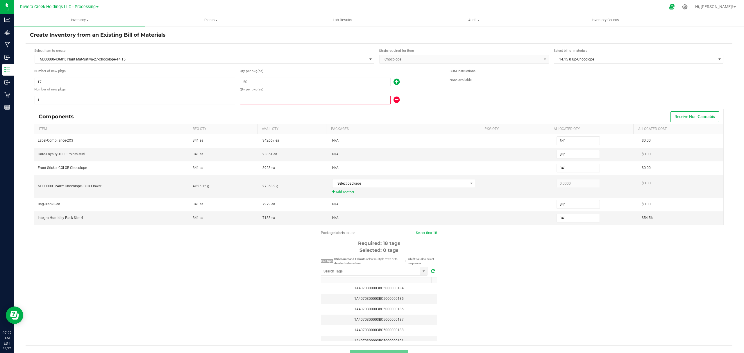
type input "343"
type input "3"
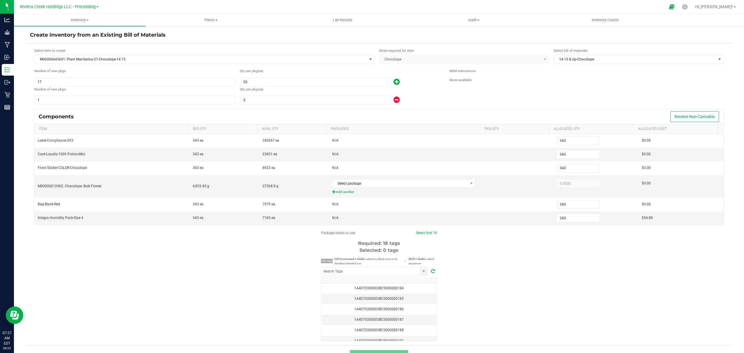
click at [422, 93] on div "Qty per pkg (ea)" at bounding box center [340, 90] width 201 height 7
click at [392, 183] on span "Select package" at bounding box center [399, 183] width 135 height 8
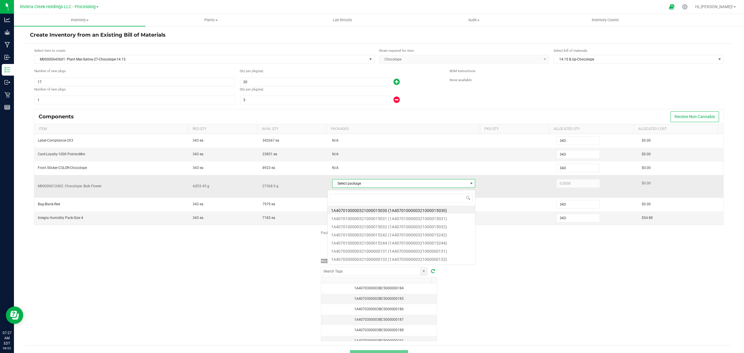
scroll to position [9, 140]
type input "183"
click at [407, 207] on li "1A4070300000321000000183 (1A4070300000321000000183)" at bounding box center [401, 209] width 148 height 8
type input "215.0000"
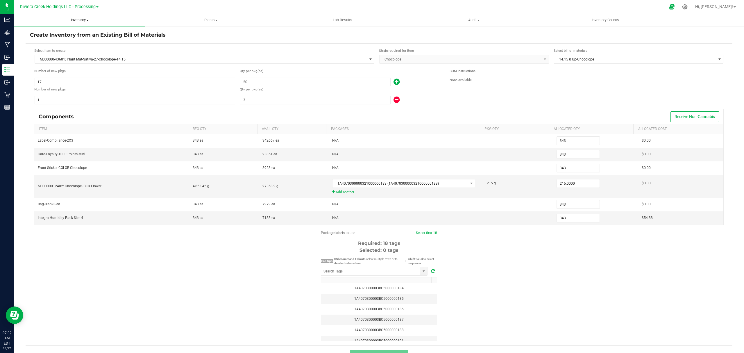
click at [77, 22] on span "Inventory" at bounding box center [79, 19] width 131 height 5
click at [49, 73] on li "From bill of materials" at bounding box center [79, 70] width 131 height 7
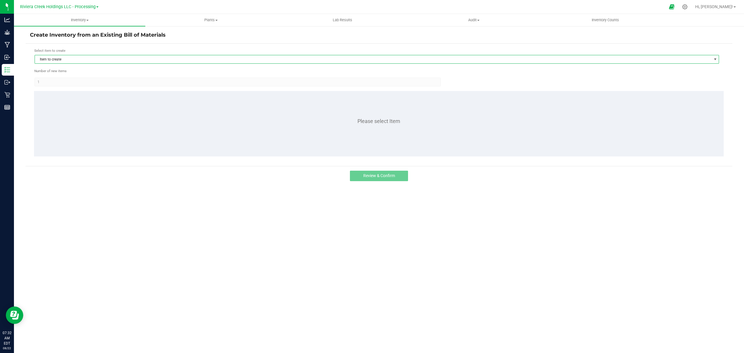
click at [71, 62] on span "Item to create" at bounding box center [373, 59] width 676 height 8
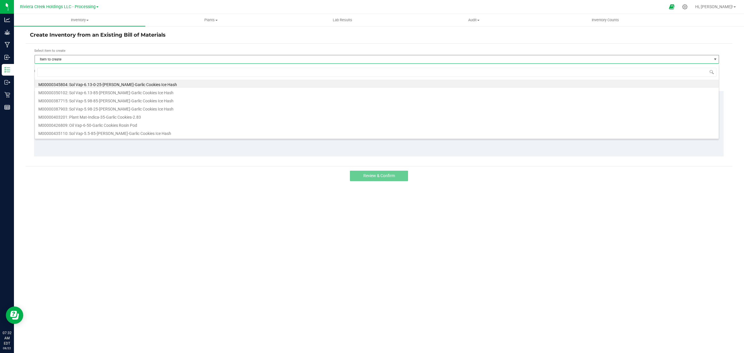
scroll to position [9, 684]
type input "82"
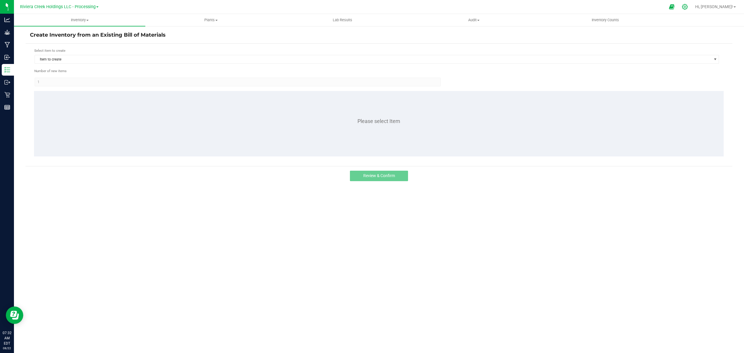
click at [687, 6] on icon at bounding box center [684, 7] width 6 height 6
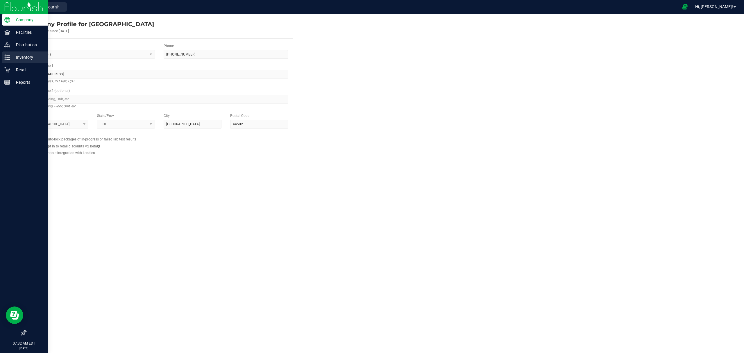
click at [10, 54] on p "Inventory" at bounding box center [27, 57] width 35 height 7
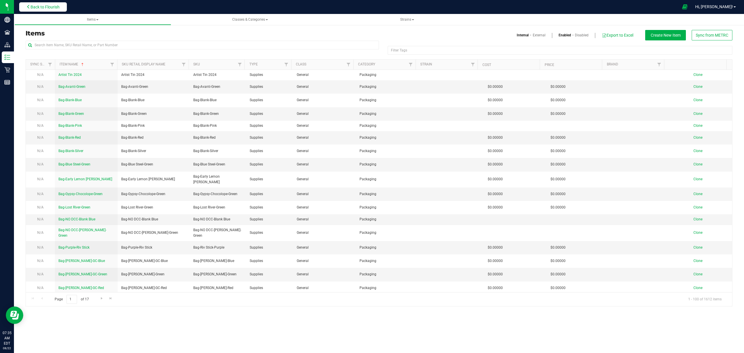
click at [39, 5] on span "Back to Flourish" at bounding box center [44, 7] width 29 height 5
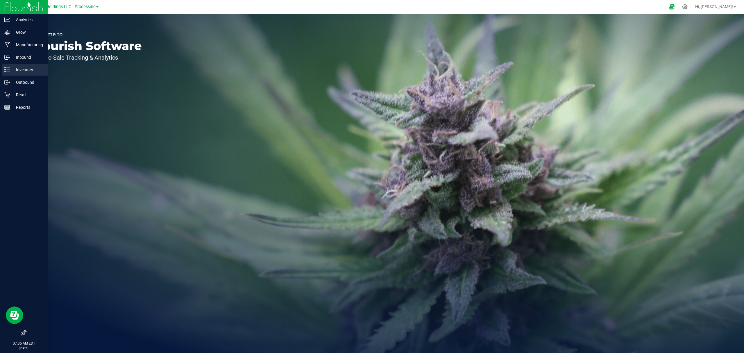
click at [13, 70] on p "Inventory" at bounding box center [27, 69] width 35 height 7
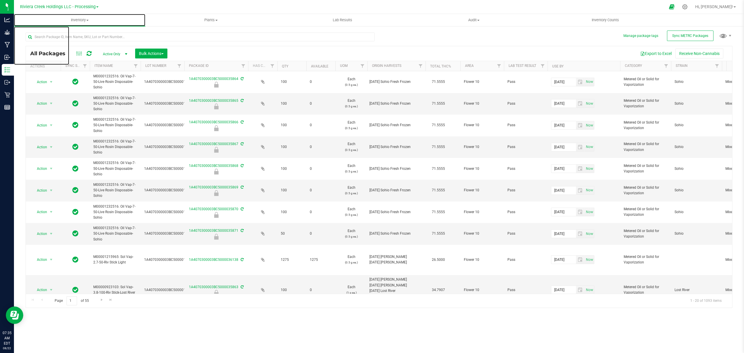
click at [77, 20] on span "Inventory" at bounding box center [79, 19] width 131 height 5
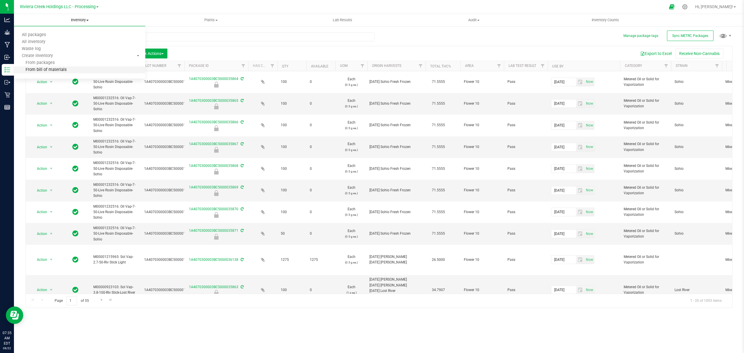
click at [67, 71] on li "From bill of materials" at bounding box center [79, 70] width 131 height 7
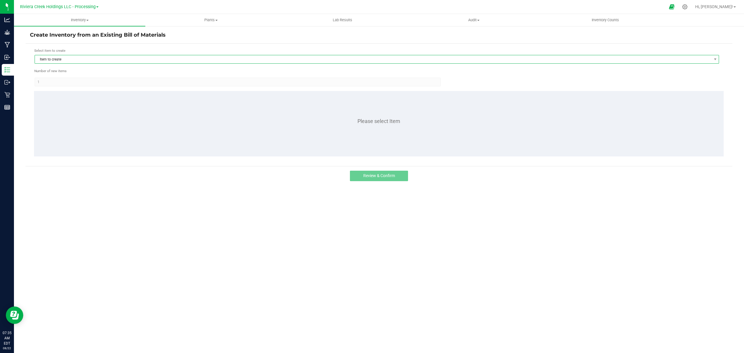
click at [81, 58] on span "Item to create" at bounding box center [373, 59] width 676 height 8
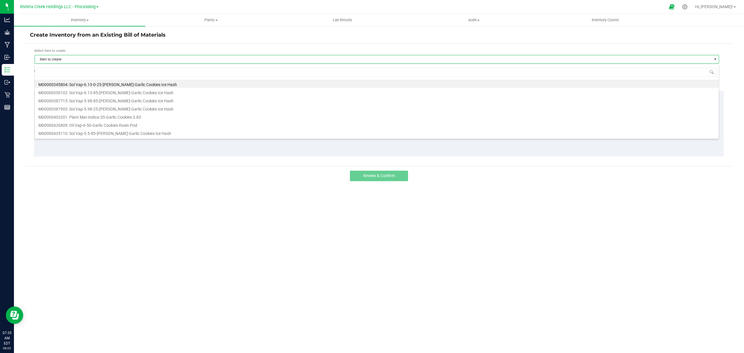
scroll to position [9, 684]
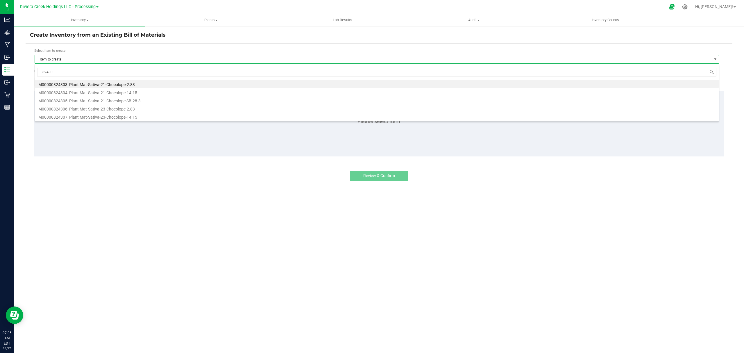
type input "824304"
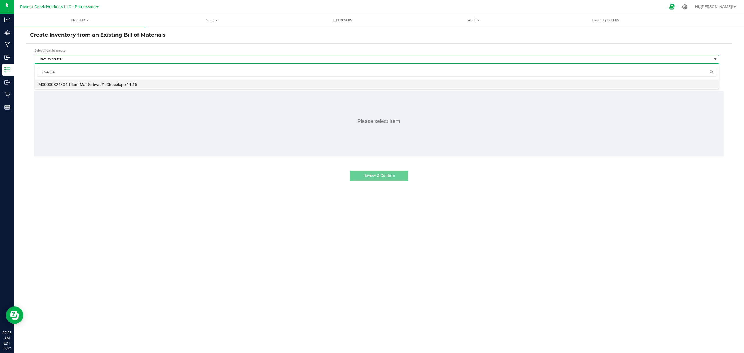
click at [95, 84] on li "M00000824304: Plant Mat-Sativa-21-Chocolope-14.15" at bounding box center [376, 84] width 683 height 8
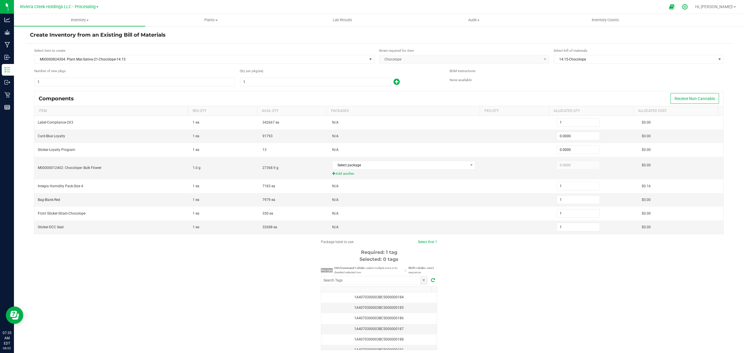
click at [687, 4] on icon at bounding box center [684, 7] width 6 height 6
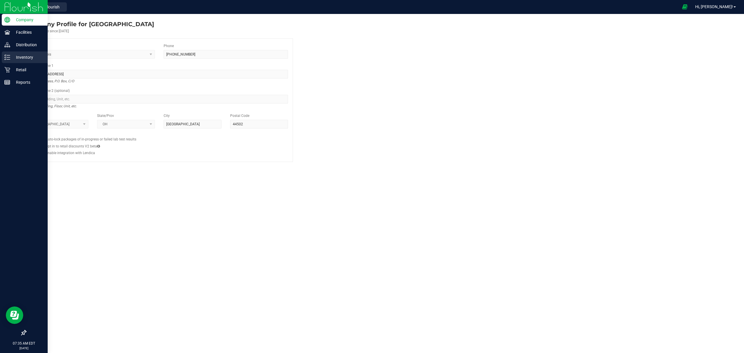
click at [29, 56] on p "Inventory" at bounding box center [27, 57] width 35 height 7
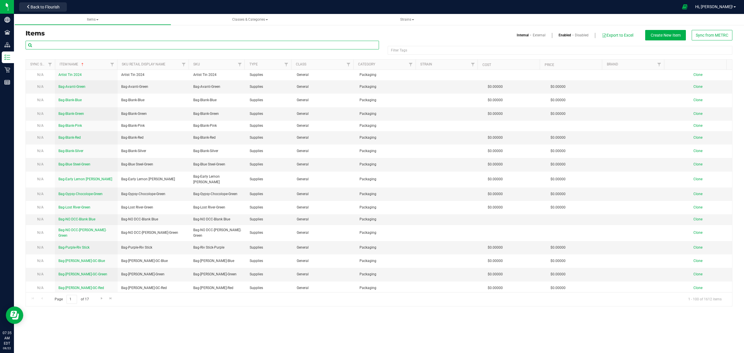
click at [89, 46] on input "text" at bounding box center [202, 45] width 353 height 9
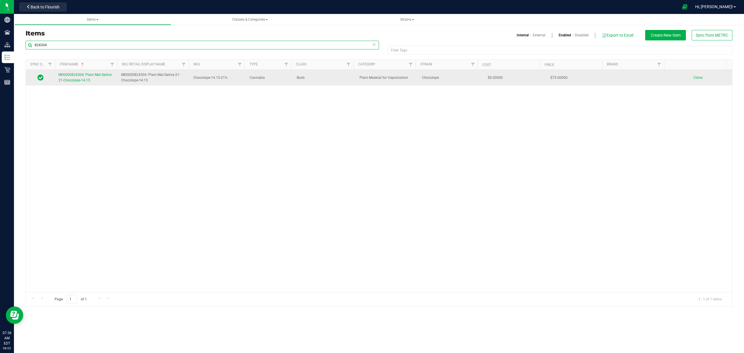
type input "824304"
click at [91, 83] on link "M00000824304: Plant Mat-Sativa-21-Chocolope-14.15" at bounding box center [86, 77] width 56 height 11
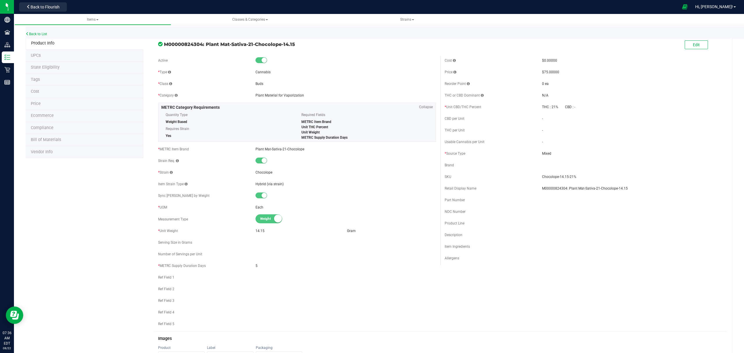
click at [80, 140] on li "Bill of Materials" at bounding box center [85, 140] width 118 height 12
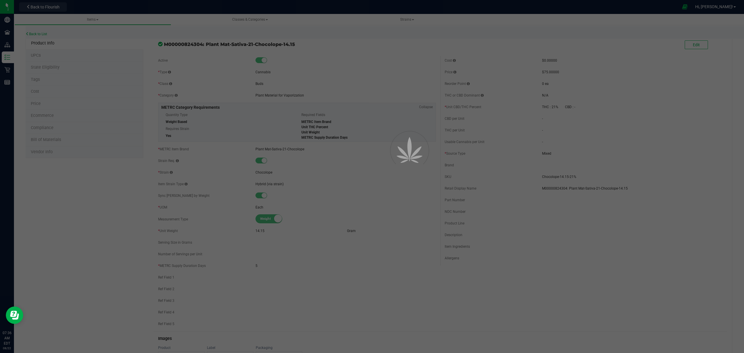
select select "323"
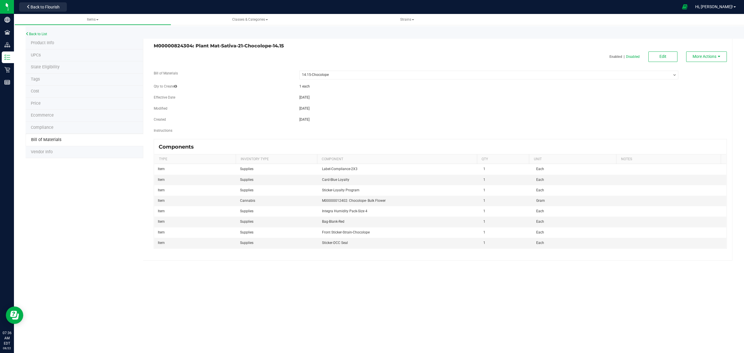
click at [662, 50] on div "M00000824304: Plant Mat-Sativa-21-Chocolope-14.15 Enabled | Disabled Edit More …" at bounding box center [437, 148] width 589 height 223
click at [662, 55] on span "Edit" at bounding box center [662, 56] width 7 height 5
select select "323"
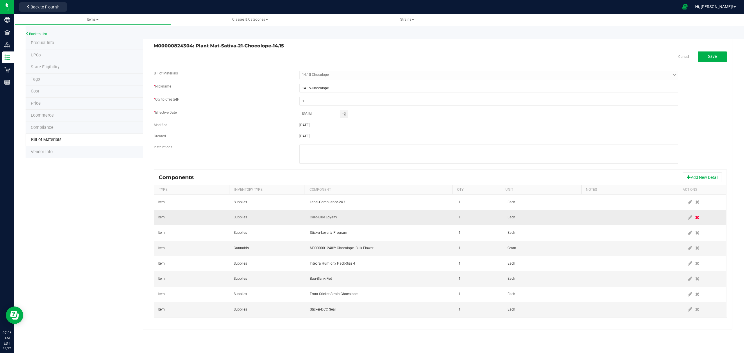
click at [695, 219] on icon at bounding box center [697, 217] width 4 height 5
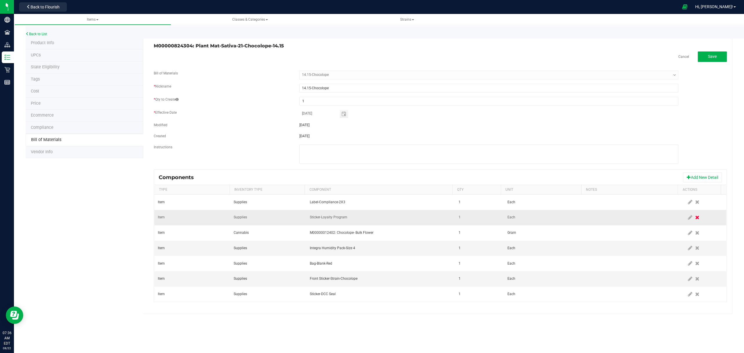
click at [695, 217] on icon at bounding box center [697, 217] width 4 height 5
click at [687, 219] on icon at bounding box center [689, 217] width 4 height 5
click at [473, 218] on input "1" at bounding box center [476, 217] width 41 height 8
type input "14.1500"
click at [687, 218] on span at bounding box center [689, 217] width 5 height 5
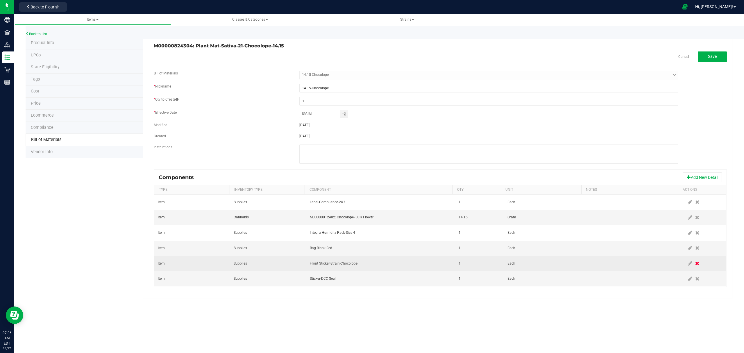
click at [695, 265] on icon at bounding box center [697, 263] width 4 height 5
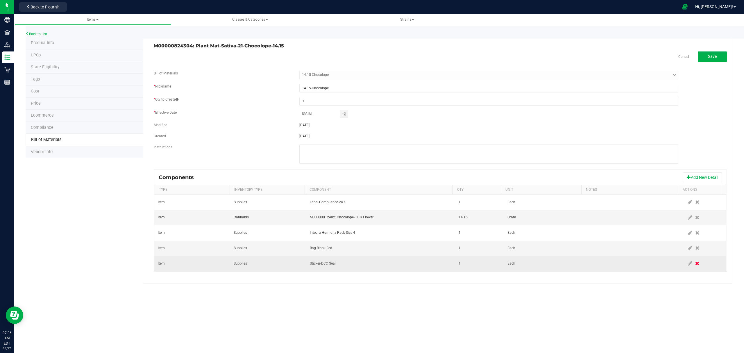
click at [695, 265] on icon at bounding box center [697, 263] width 4 height 5
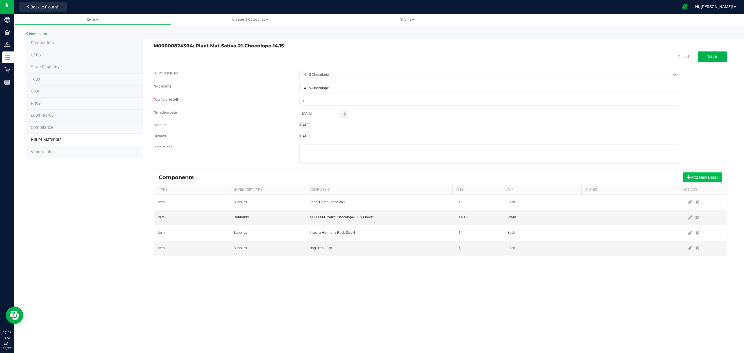
click at [687, 179] on span at bounding box center [688, 177] width 4 height 4
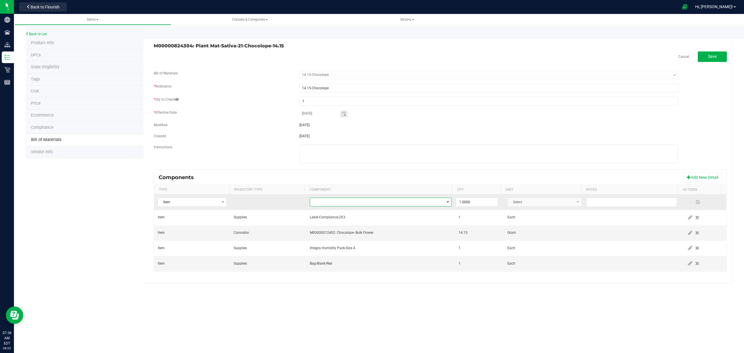
click at [395, 201] on span "NO DATA FOUND" at bounding box center [377, 202] width 134 height 8
type input "loyalty"
click at [359, 226] on li "Card-Loyalty-1000 Points-Mini" at bounding box center [400, 228] width 185 height 8
click at [687, 202] on span at bounding box center [689, 202] width 5 height 5
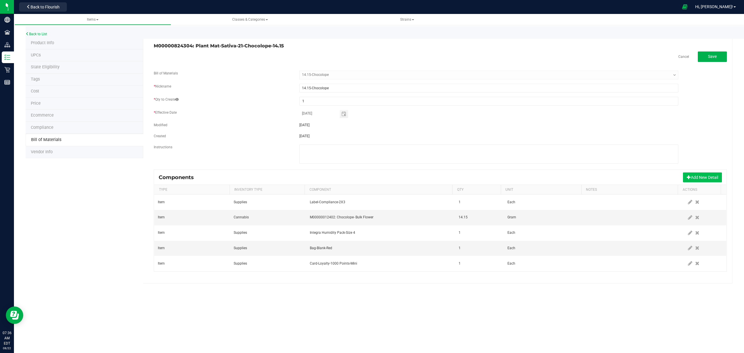
click at [687, 179] on span at bounding box center [688, 177] width 4 height 4
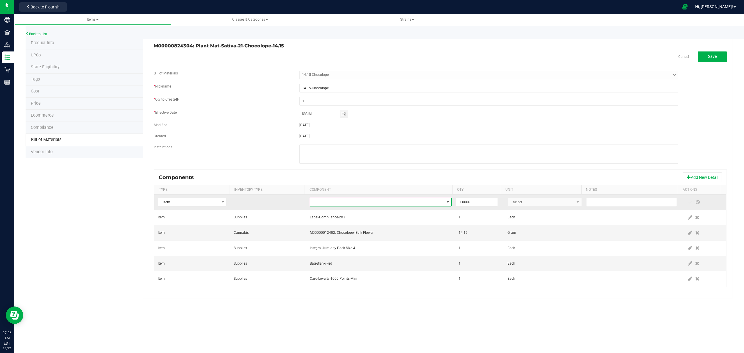
click at [392, 203] on span "NO DATA FOUND" at bounding box center [377, 202] width 134 height 8
type input "choco"
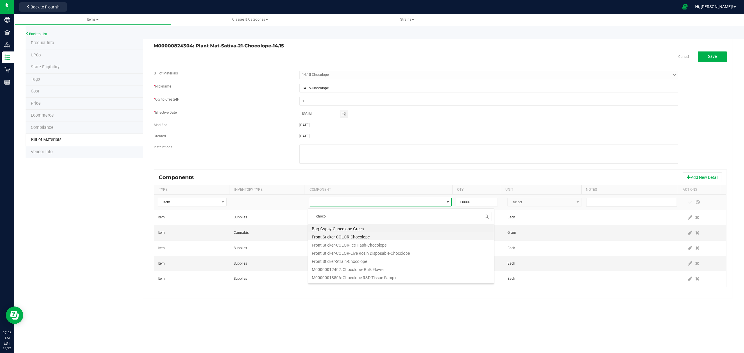
click at [358, 238] on li "Front Sticker-COLOR-Chocolope" at bounding box center [400, 236] width 185 height 8
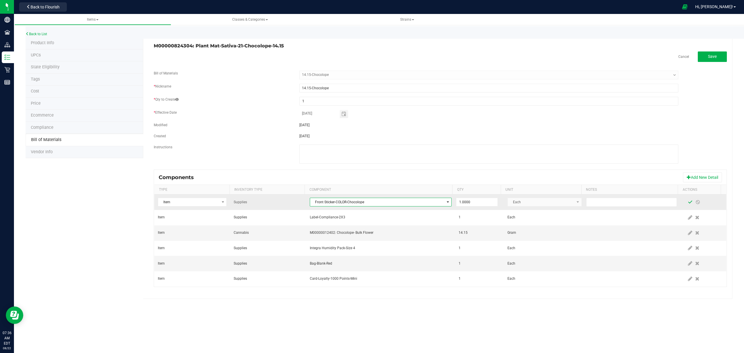
click at [687, 203] on span at bounding box center [689, 202] width 5 height 5
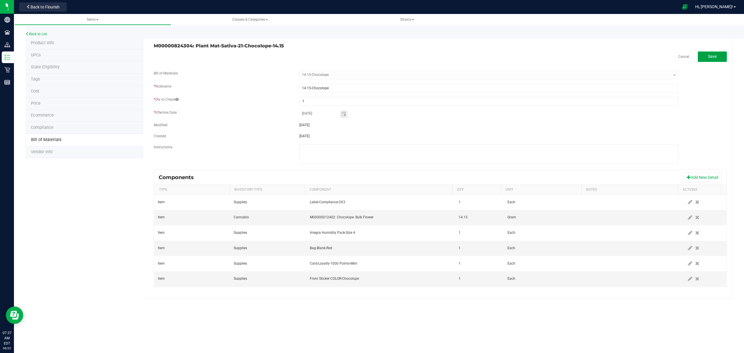
click at [710, 61] on button "Save" at bounding box center [711, 56] width 29 height 10
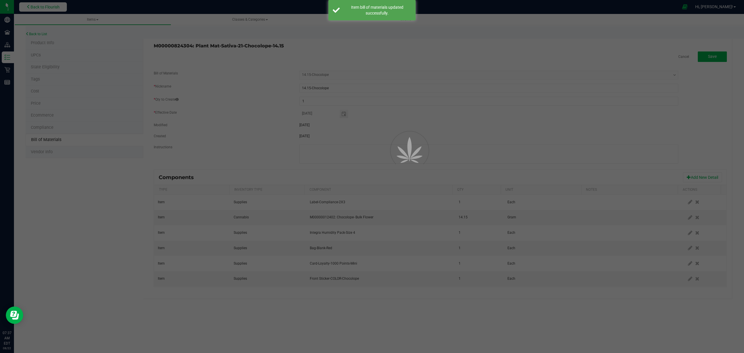
select select "323"
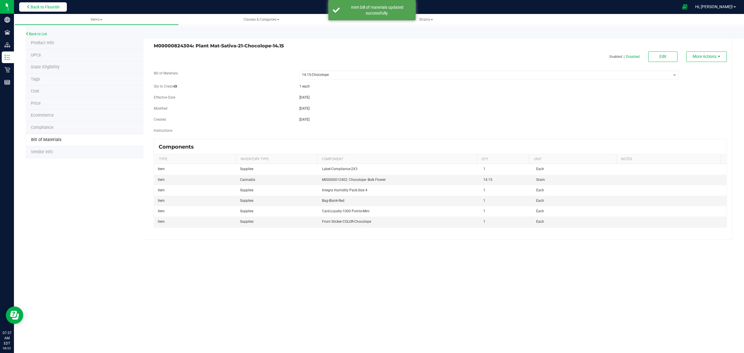
click at [58, 8] on span "Back to Flourish" at bounding box center [44, 7] width 29 height 5
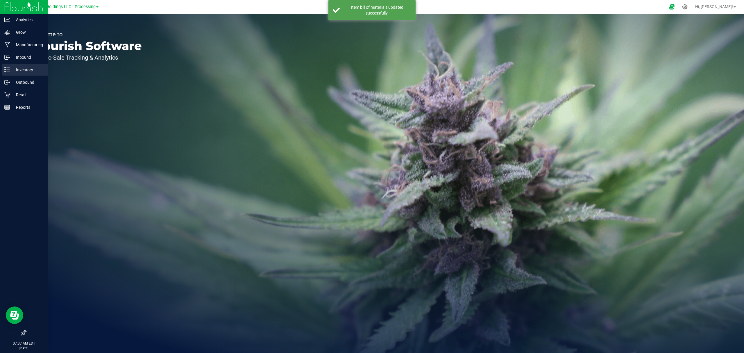
click at [21, 70] on p "Inventory" at bounding box center [27, 69] width 35 height 7
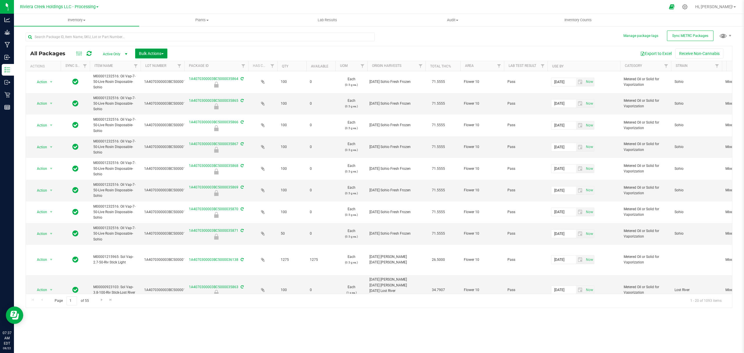
click at [156, 53] on span "Bulk Actions" at bounding box center [151, 53] width 25 height 5
click at [146, 109] on span "Lock/Unlock packages" at bounding box center [159, 109] width 40 height 5
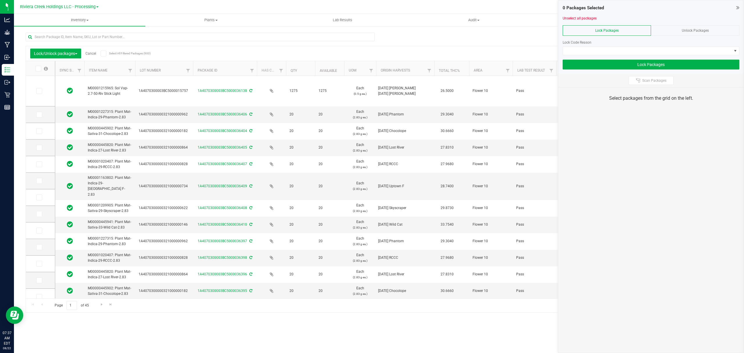
drag, startPoint x: 178, startPoint y: 71, endPoint x: 194, endPoint y: 71, distance: 16.0
click at [73, 17] on span "Inventory" at bounding box center [79, 19] width 131 height 5
click at [53, 69] on span "From bill of materials" at bounding box center [40, 69] width 53 height 5
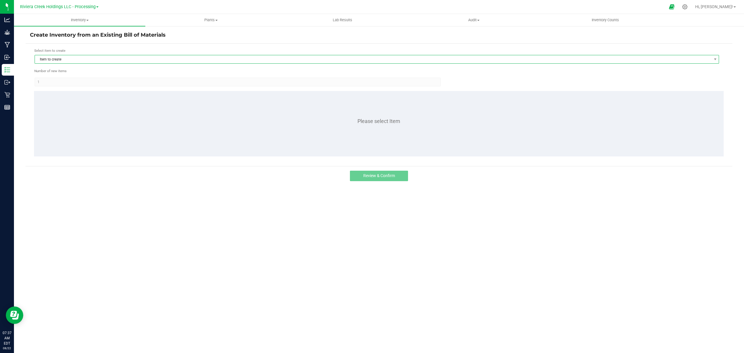
click at [86, 58] on span "Item to create" at bounding box center [373, 59] width 676 height 8
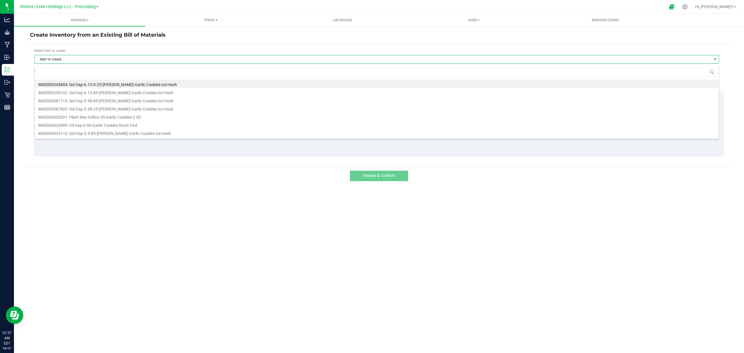
scroll to position [9, 684]
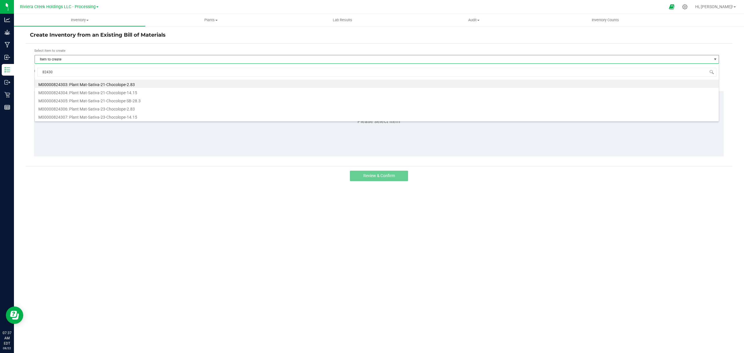
type input "824304"
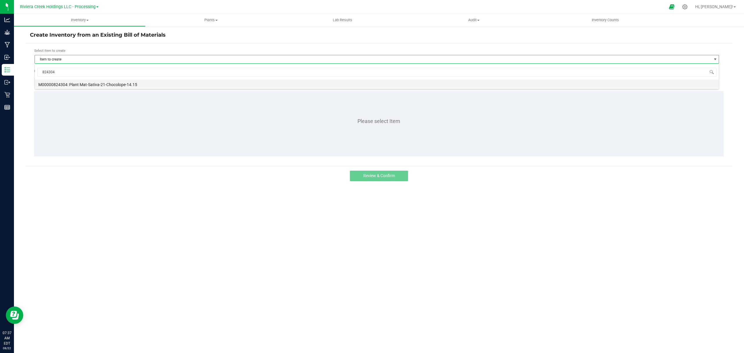
click at [138, 85] on li "M00000824304: Plant Mat-Sativa-21-Chocolope-14.15" at bounding box center [376, 84] width 683 height 8
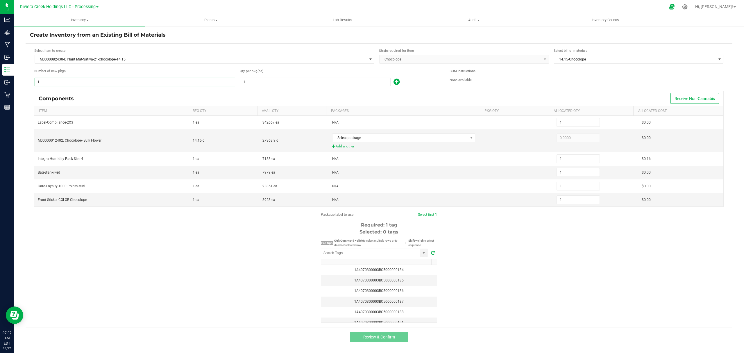
click at [137, 81] on input "1" at bounding box center [135, 82] width 200 height 8
type input "17"
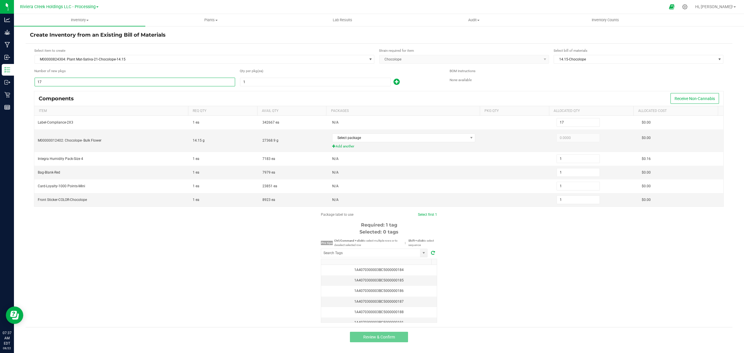
type input "17"
click at [267, 82] on input "1" at bounding box center [315, 82] width 150 height 8
type input "2"
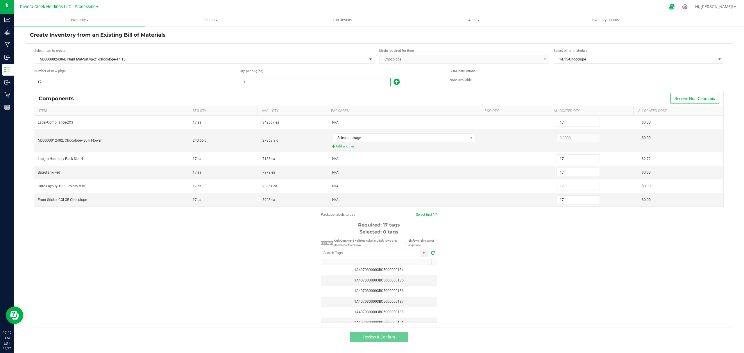
type input "34"
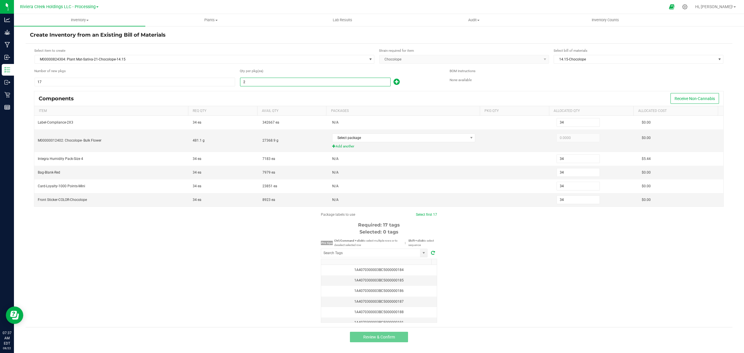
type input "20"
type input "340"
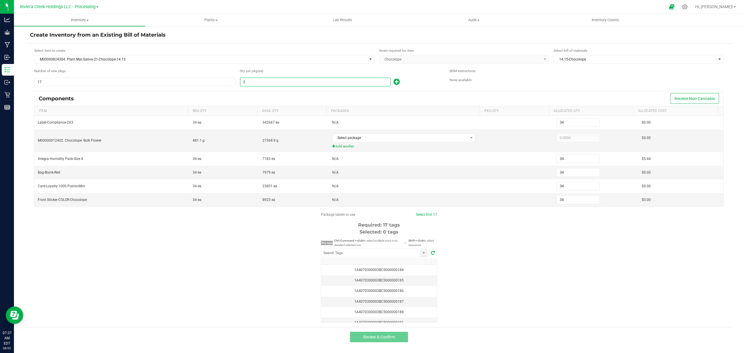
type input "340"
type input "20"
click at [398, 82] on icon at bounding box center [396, 81] width 6 height 7
type input "341"
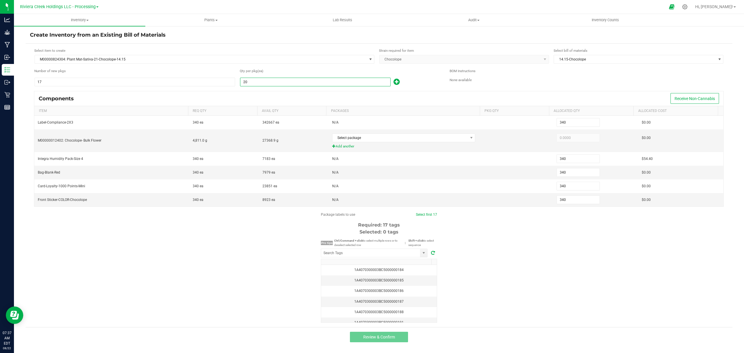
type input "341"
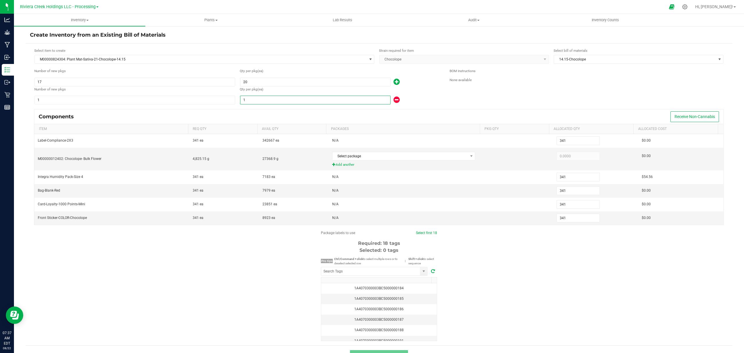
click at [344, 100] on input "1" at bounding box center [315, 100] width 150 height 8
type input "343"
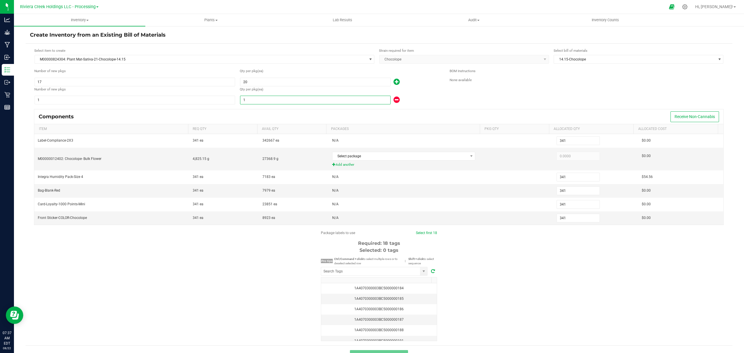
type input "343"
type input "3"
click at [431, 96] on div "3" at bounding box center [340, 99] width 201 height 9
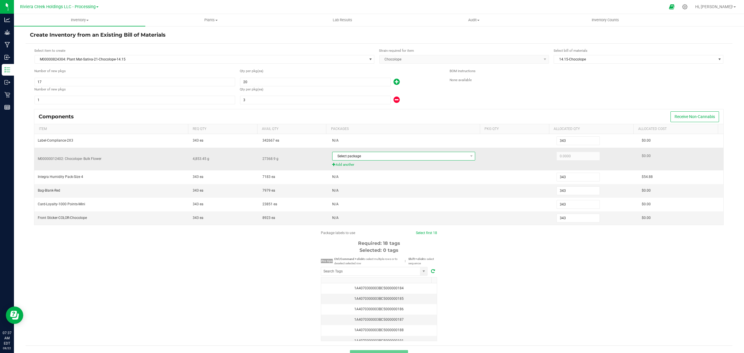
click at [399, 156] on span "Select package" at bounding box center [399, 156] width 135 height 8
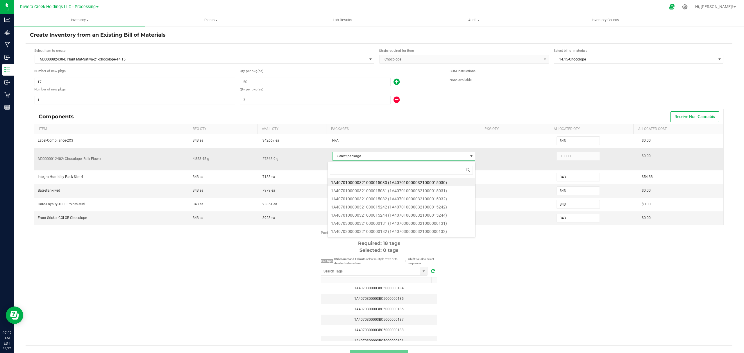
scroll to position [9, 140]
type input "691"
click at [412, 180] on li "1A4070300000321000000691 (1A4070300000321000000691)" at bounding box center [401, 181] width 148 height 8
type input "4,853.4500"
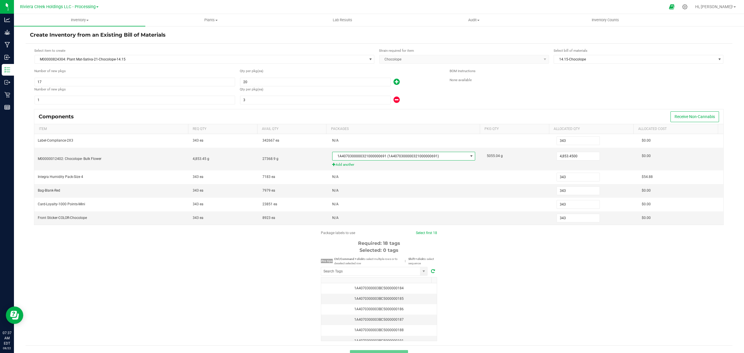
click at [512, 274] on div "Package labels to use Select first 18 Required: 18 tags Selected: 0 tags Pro ti…" at bounding box center [379, 285] width 706 height 111
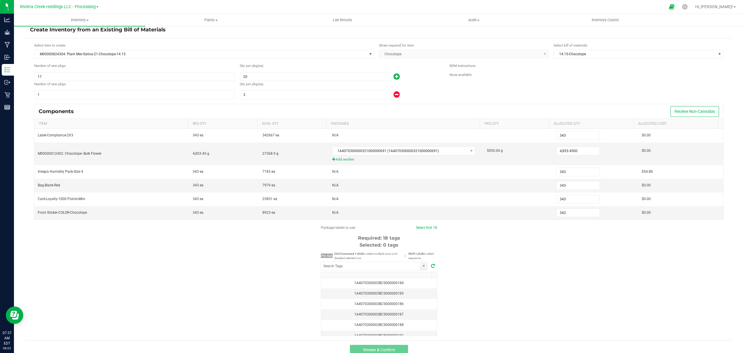
scroll to position [15, 0]
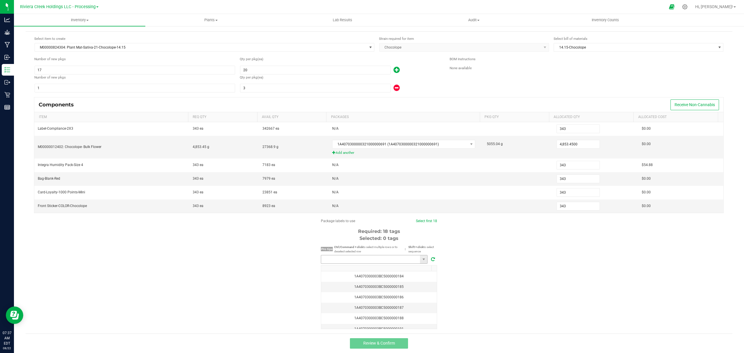
click at [376, 257] on input "NO DATA FOUND" at bounding box center [370, 259] width 99 height 8
click at [392, 268] on li "1A4070300003BC5000035872" at bounding box center [371, 270] width 106 height 10
type input "1A4070300003BC5000035872"
click at [423, 222] on link "Select first 18" at bounding box center [425, 221] width 21 height 4
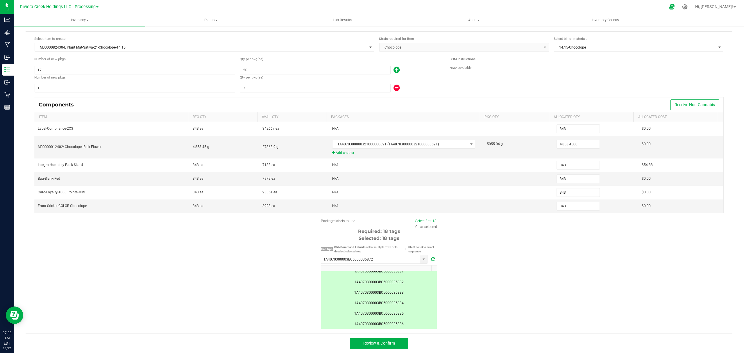
scroll to position [149, 0]
click at [393, 342] on button "Review & Confirm" at bounding box center [379, 343] width 58 height 10
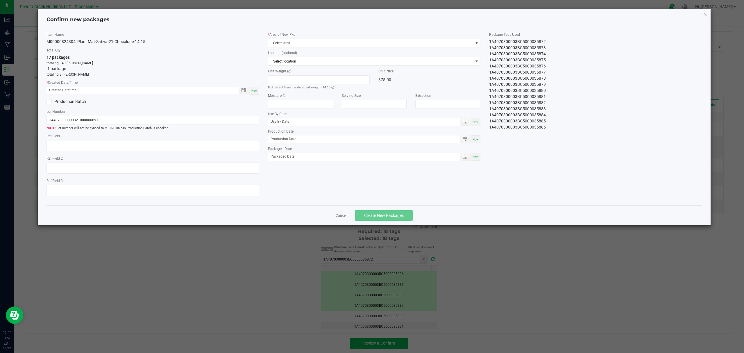
click at [250, 89] on div "Now" at bounding box center [254, 91] width 9 height 8
type input "[DATE] 07:38 AM"
drag, startPoint x: 309, startPoint y: 50, endPoint x: 312, endPoint y: 45, distance: 5.3
click at [309, 49] on div "* Area of New Pkg Select area Location (optional) Select location Unit Weight (…" at bounding box center [373, 98] width 221 height 132
click at [312, 45] on span "Select area" at bounding box center [370, 43] width 205 height 8
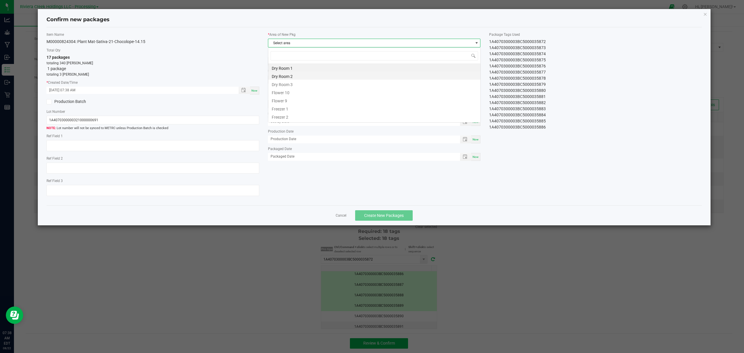
scroll to position [9, 212]
click at [305, 95] on li "Flower 10" at bounding box center [374, 92] width 212 height 8
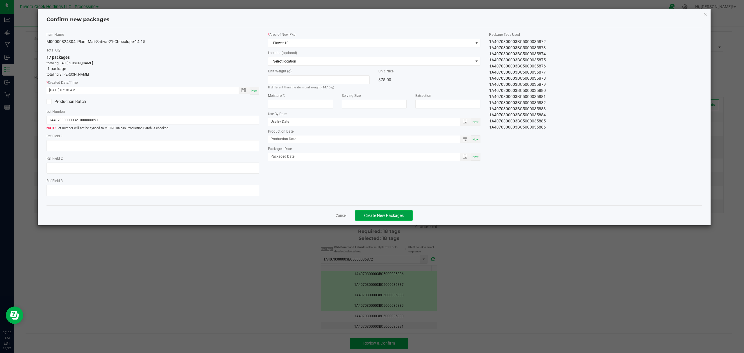
click at [389, 216] on span "Create New Packages" at bounding box center [383, 215] width 39 height 5
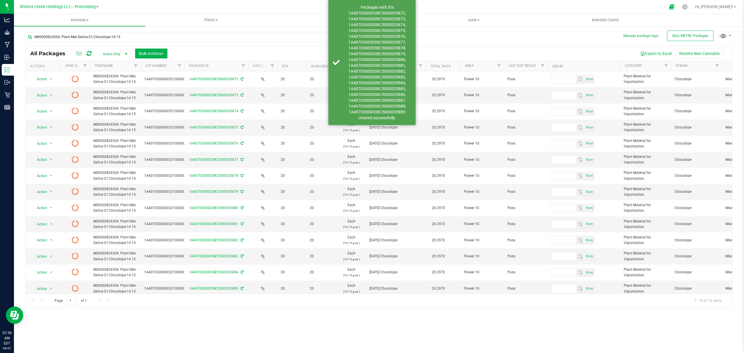
scroll to position [74, 0]
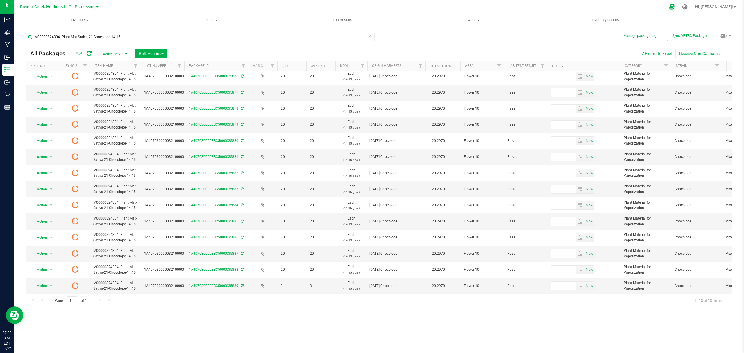
click at [87, 51] on icon at bounding box center [89, 54] width 5 height 6
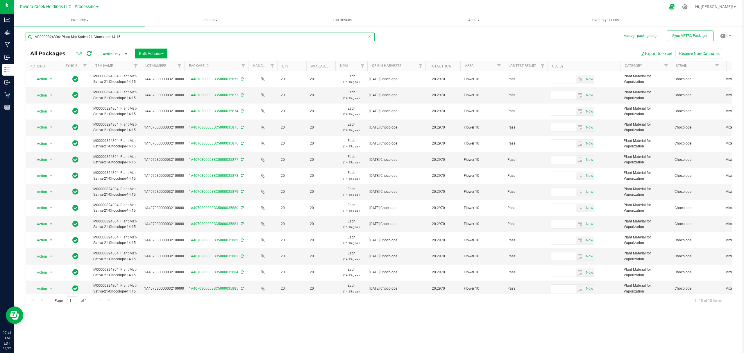
click at [130, 39] on input "M00000824304: Plant Mat-Sativa-21-Chocolope-14.15" at bounding box center [200, 37] width 349 height 9
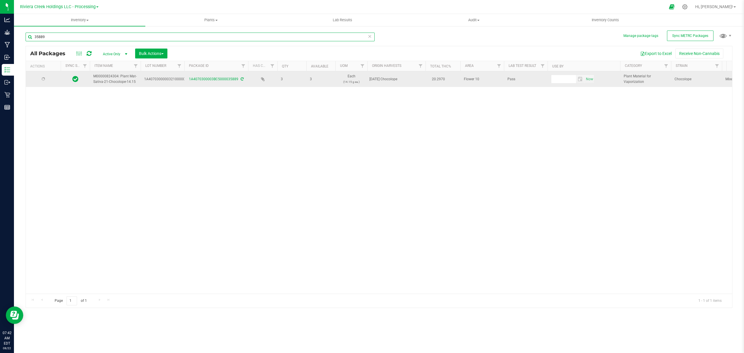
type input "35889"
click at [43, 77] on span "Action" at bounding box center [40, 79] width 16 height 8
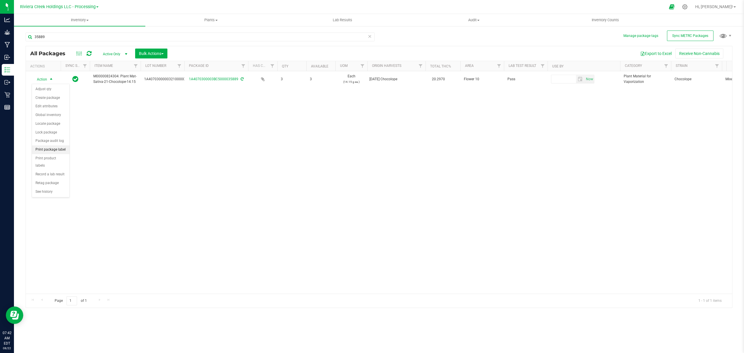
click at [53, 152] on li "Print package label" at bounding box center [50, 149] width 37 height 9
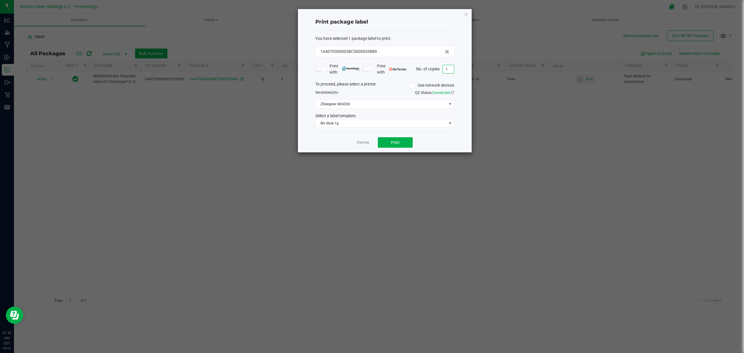
click at [448, 71] on input "1" at bounding box center [448, 69] width 11 height 8
type input "2"
click at [362, 125] on span "Riv Stick 1g" at bounding box center [380, 123] width 131 height 8
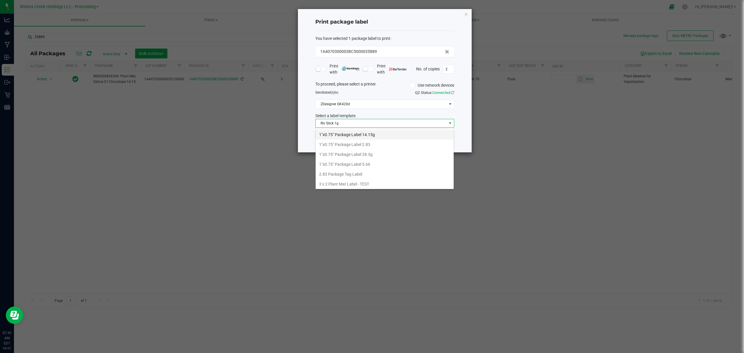
click at [359, 133] on li "1"x0.75" Package Label 14.15g" at bounding box center [384, 135] width 138 height 10
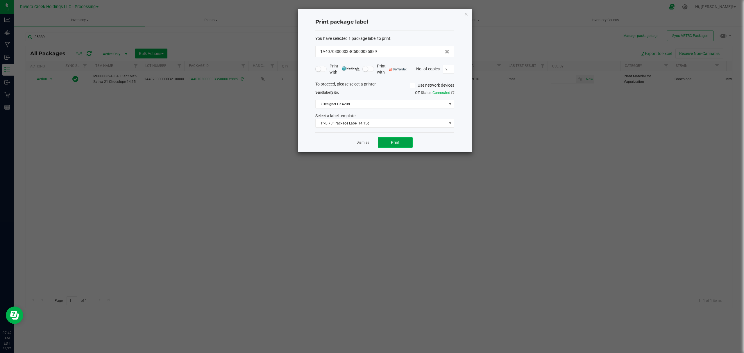
click at [394, 143] on span "Print" at bounding box center [395, 142] width 9 height 5
click at [465, 13] on icon "button" at bounding box center [466, 13] width 4 height 7
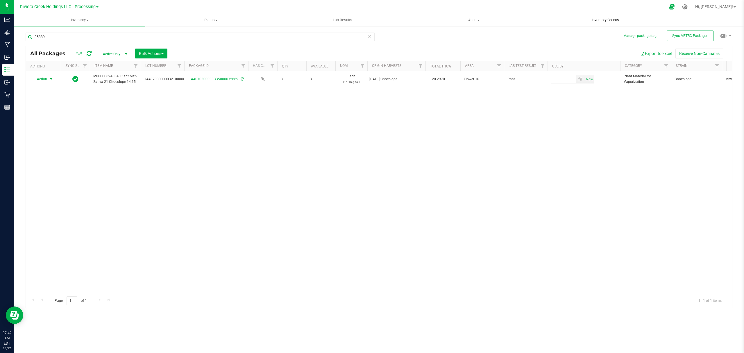
click at [610, 21] on span "Inventory Counts" at bounding box center [604, 19] width 43 height 5
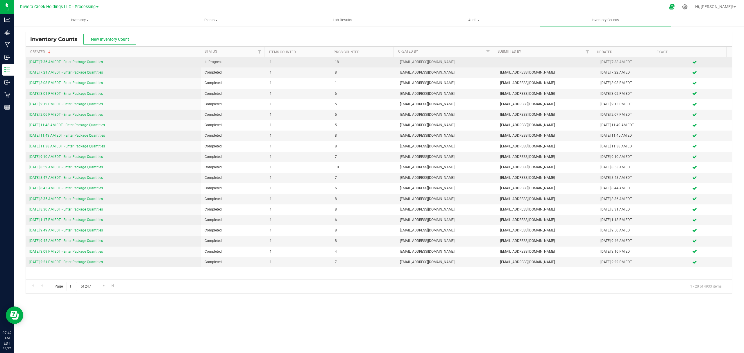
click at [99, 63] on link "[DATE] 7:36 AM EDT - Enter Package Quantities" at bounding box center [65, 62] width 73 height 4
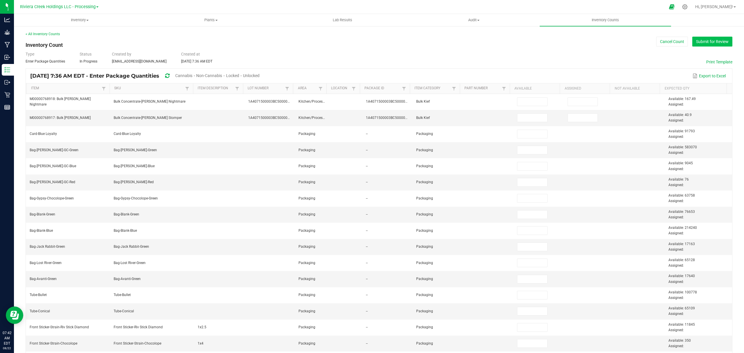
click at [702, 40] on button "Submit for Review" at bounding box center [712, 42] width 40 height 10
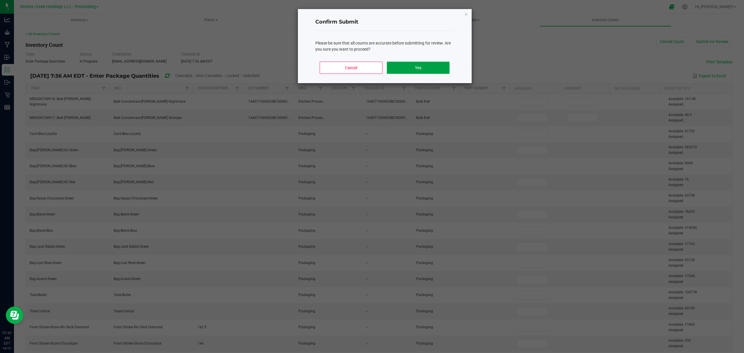
click at [398, 66] on button "Yes" at bounding box center [418, 68] width 62 height 12
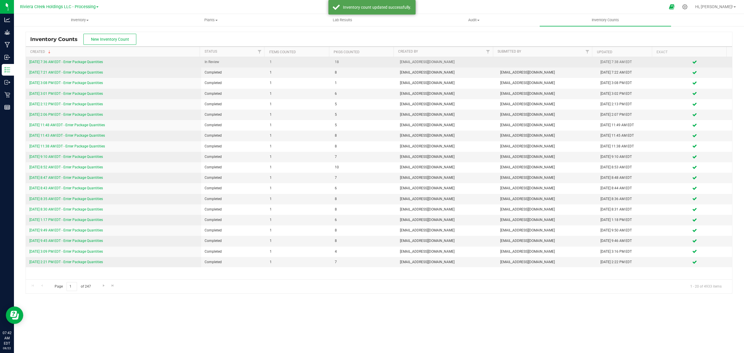
click at [95, 60] on div "[DATE] 7:36 AM EDT - Enter Package Quantities" at bounding box center [113, 62] width 168 height 6
click at [95, 60] on link "[DATE] 7:36 AM EDT - Enter Package Quantities" at bounding box center [65, 62] width 73 height 4
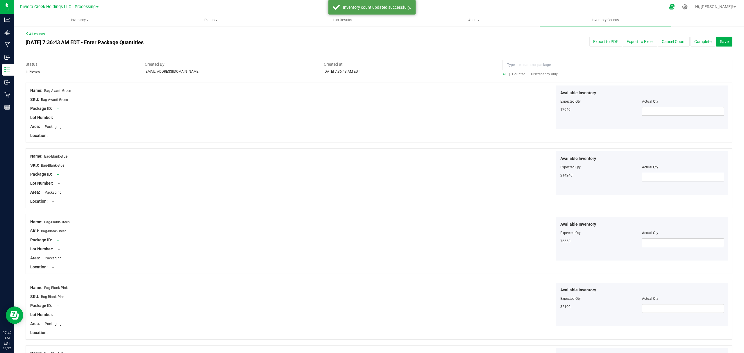
click at [514, 72] on span "Counted" at bounding box center [518, 74] width 13 height 4
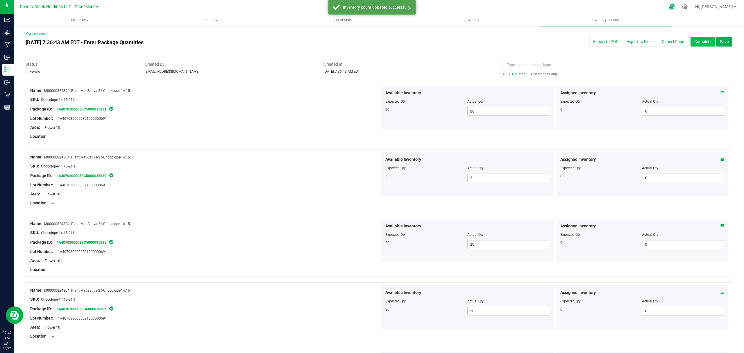
click at [690, 39] on button "Complete" at bounding box center [702, 42] width 25 height 10
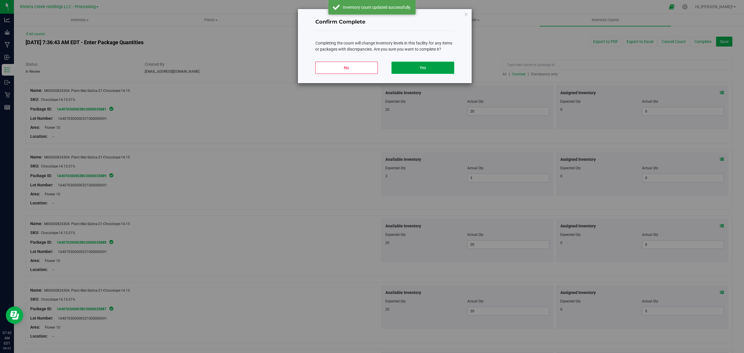
click at [421, 70] on button "Yes" at bounding box center [422, 68] width 62 height 12
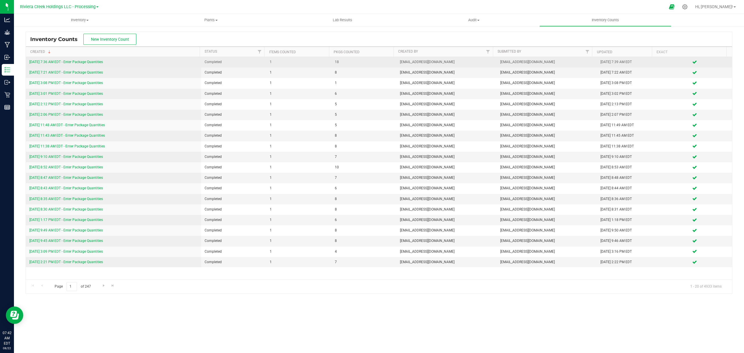
click at [86, 63] on link "[DATE] 7:36 AM EDT - Enter Package Quantities" at bounding box center [65, 62] width 73 height 4
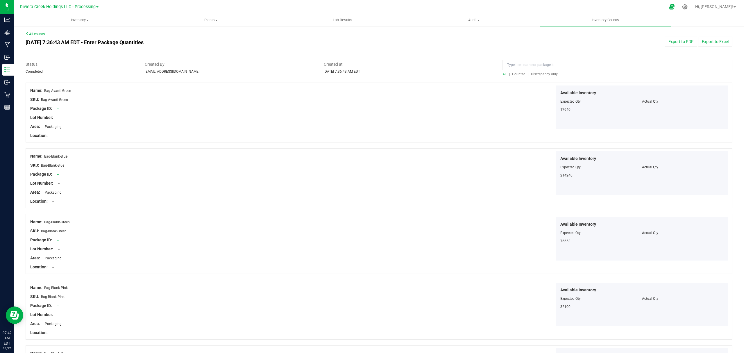
click at [515, 71] on div "All | Counted | Discrepancy only" at bounding box center [617, 73] width 230 height 5
click at [513, 74] on span "Counted" at bounding box center [518, 74] width 13 height 4
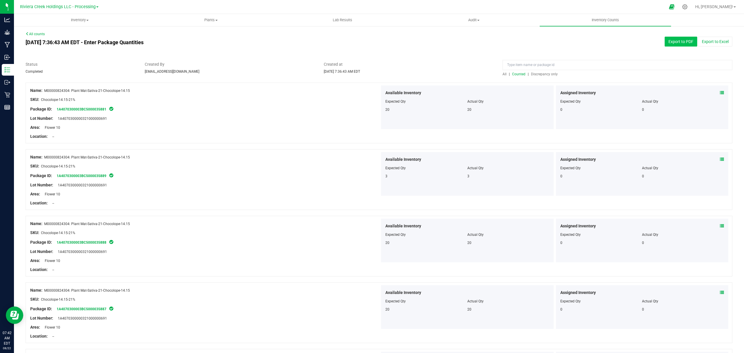
click at [678, 44] on button "Export to PDF" at bounding box center [680, 42] width 33 height 10
drag, startPoint x: 82, startPoint y: 17, endPoint x: 79, endPoint y: 19, distance: 4.0
click at [82, 17] on span "Inventory" at bounding box center [79, 19] width 131 height 5
click at [57, 34] on li "All packages" at bounding box center [79, 35] width 131 height 7
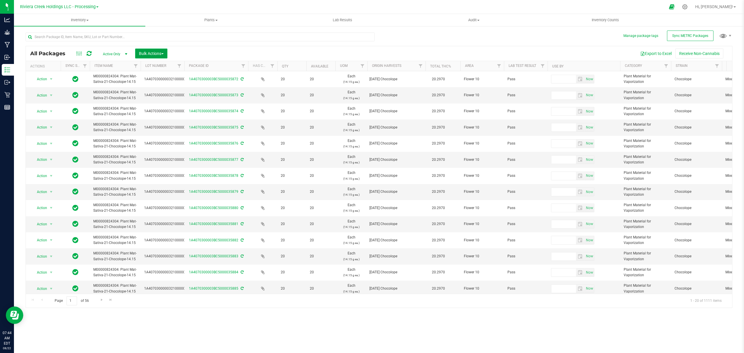
click at [151, 55] on span "Bulk Actions" at bounding box center [151, 53] width 25 height 5
click at [149, 108] on span "Lock/Unlock packages" at bounding box center [159, 109] width 40 height 5
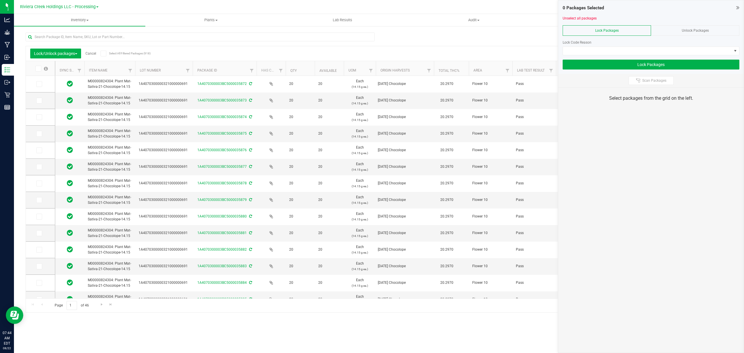
drag, startPoint x: 178, startPoint y: 71, endPoint x: 193, endPoint y: 72, distance: 14.5
click at [39, 69] on icon at bounding box center [38, 69] width 4 height 0
click at [0, 0] on input "checkbox" at bounding box center [0, 0] width 0 height 0
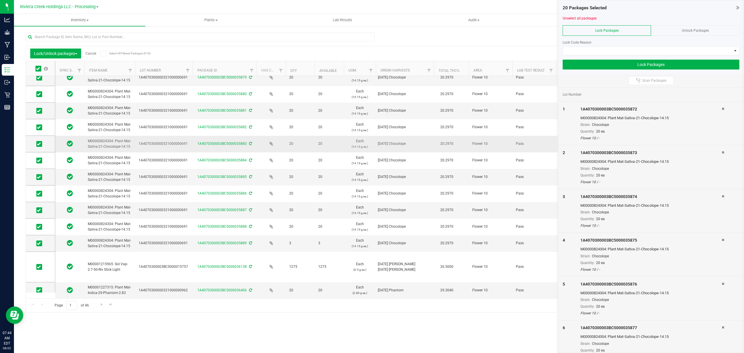
scroll to position [128, 0]
click at [37, 283] on span at bounding box center [39, 284] width 6 height 6
click at [37, 284] on icon at bounding box center [39, 284] width 4 height 0
click at [0, 0] on input "checkbox" at bounding box center [0, 0] width 0 height 0
click at [38, 261] on icon at bounding box center [39, 261] width 4 height 0
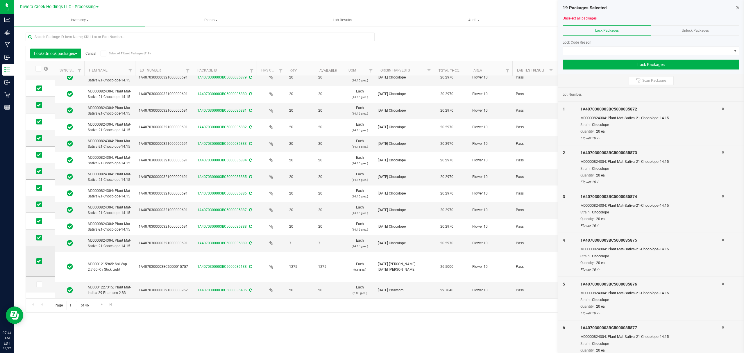
click at [0, 0] on input "checkbox" at bounding box center [0, 0] width 0 height 0
click at [602, 51] on span at bounding box center [647, 51] width 169 height 8
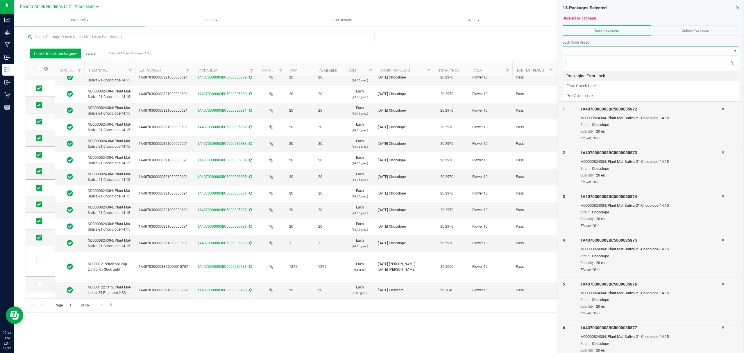
scroll to position [9, 176]
click at [582, 87] on li "Final Check Lock" at bounding box center [651, 86] width 176 height 10
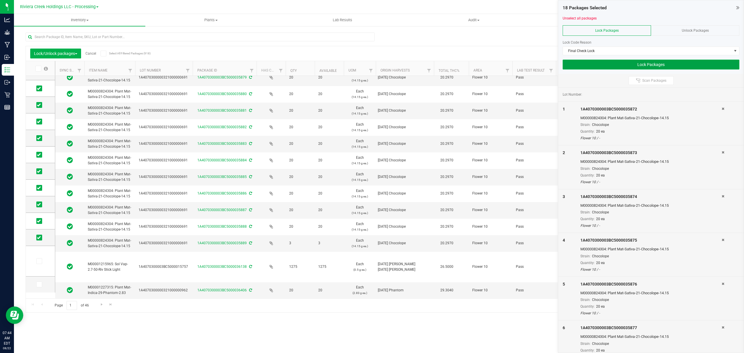
click at [586, 67] on button "Lock Packages" at bounding box center [650, 65] width 177 height 10
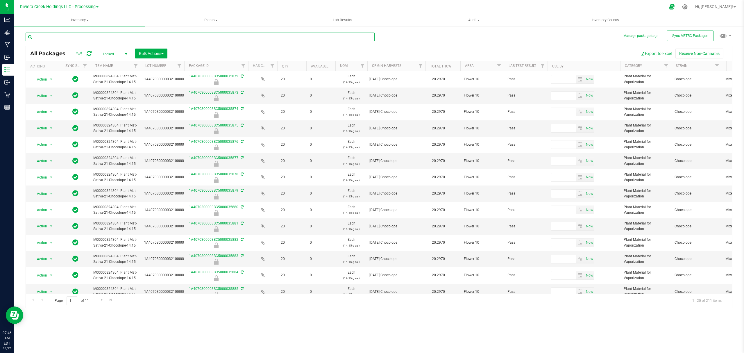
click at [175, 34] on input "text" at bounding box center [200, 37] width 349 height 9
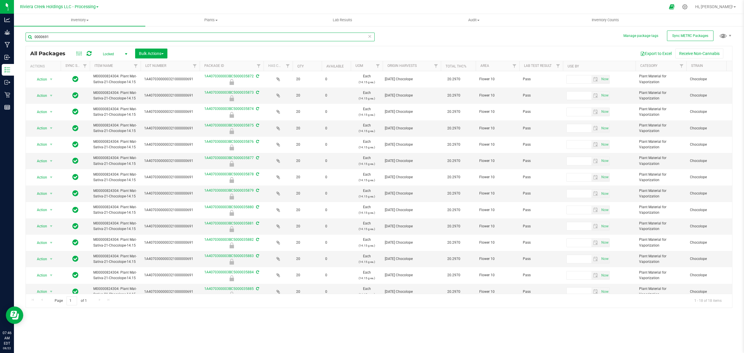
drag, startPoint x: 184, startPoint y: 68, endPoint x: 200, endPoint y: 67, distance: 16.0
click at [200, 67] on div "Actions Sync Status Item Name Lot Number Package ID Has COA Qty Available UOM O…" at bounding box center [376, 66] width 700 height 10
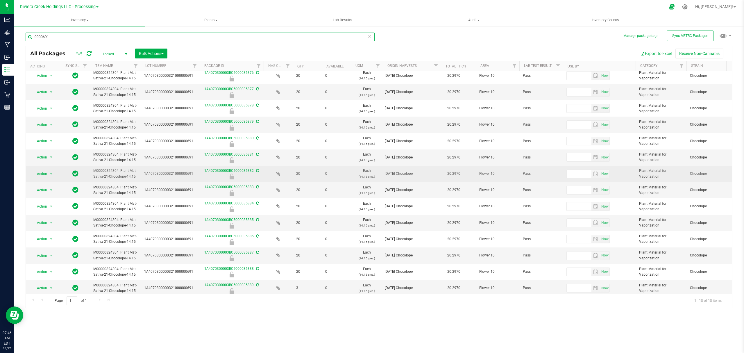
scroll to position [78, 0]
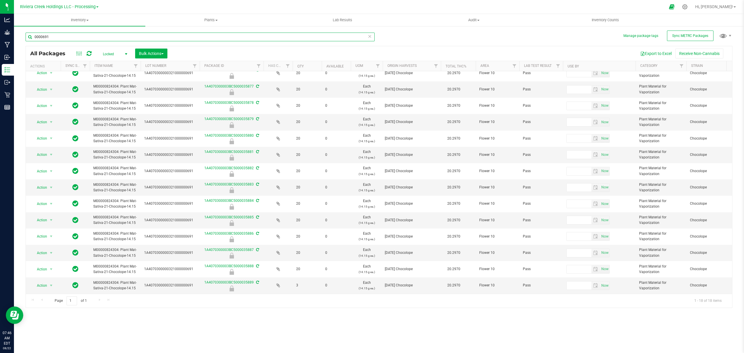
type input "0000691"
click at [110, 54] on span "Locked" at bounding box center [114, 54] width 32 height 8
click at [114, 93] on li "All" at bounding box center [113, 89] width 31 height 9
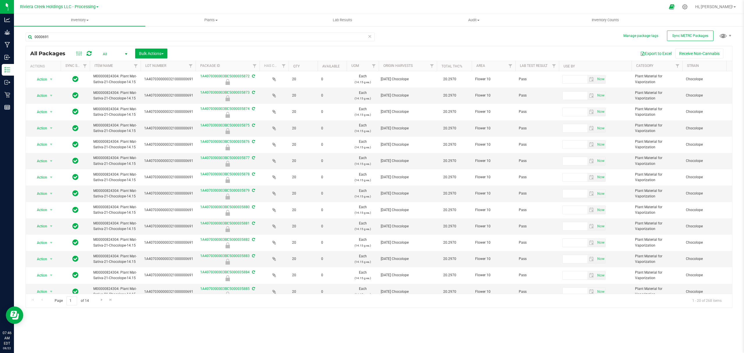
drag, startPoint x: 184, startPoint y: 67, endPoint x: 196, endPoint y: 67, distance: 12.2
click at [196, 67] on div "Actions Sync Status Item Name Lot Number Package ID Has COA Qty Available UOM O…" at bounding box center [376, 66] width 700 height 10
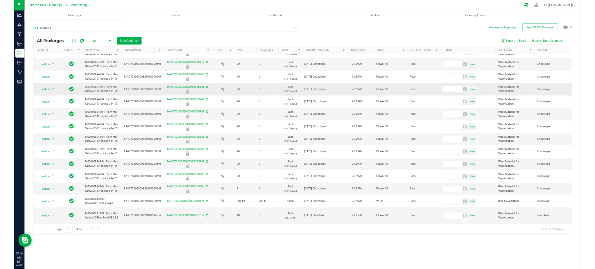
scroll to position [116, 0]
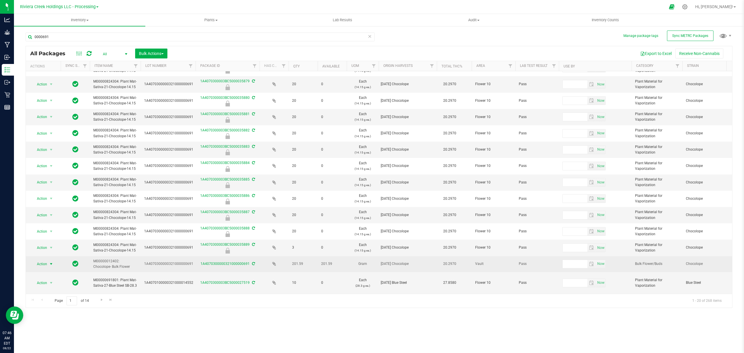
click at [37, 260] on span "Action" at bounding box center [40, 264] width 16 height 8
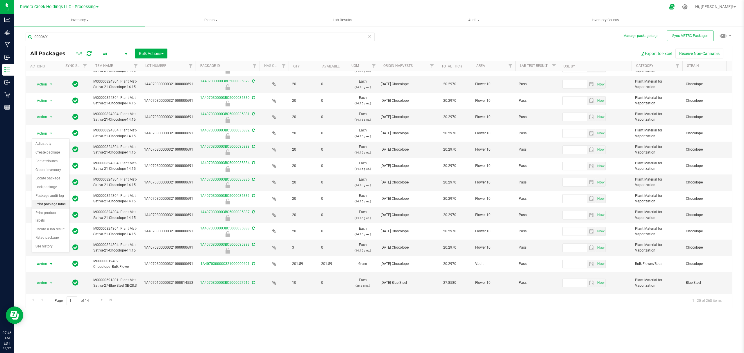
click at [48, 204] on li "Print package label" at bounding box center [50, 204] width 37 height 9
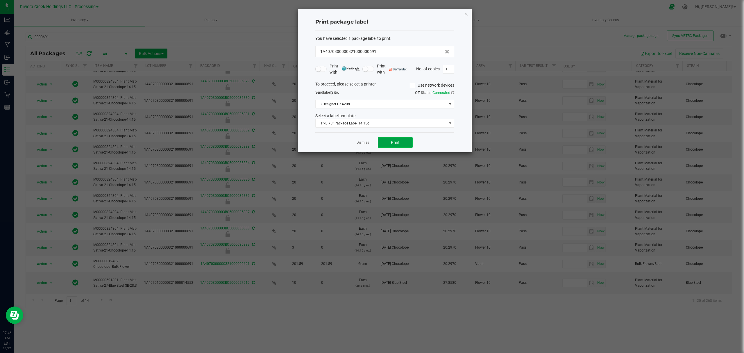
click at [384, 146] on button "Print" at bounding box center [395, 142] width 35 height 10
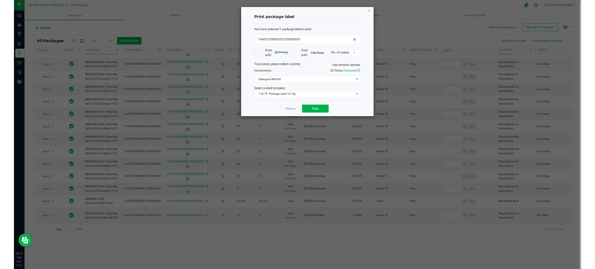
scroll to position [115, 0]
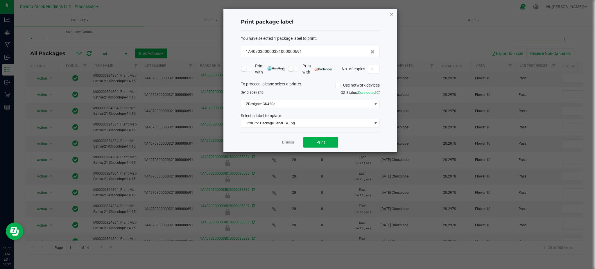
click at [390, 14] on icon "button" at bounding box center [391, 13] width 4 height 7
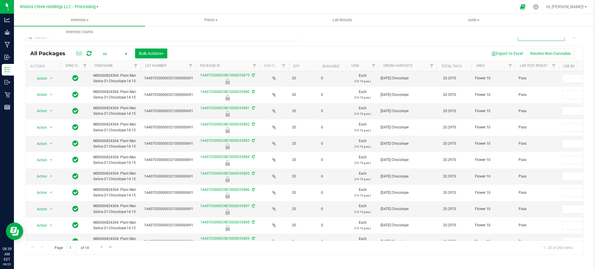
scroll to position [168, 0]
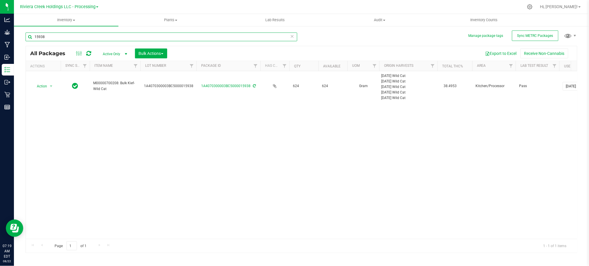
click at [64, 38] on input "15938" at bounding box center [162, 37] width 272 height 9
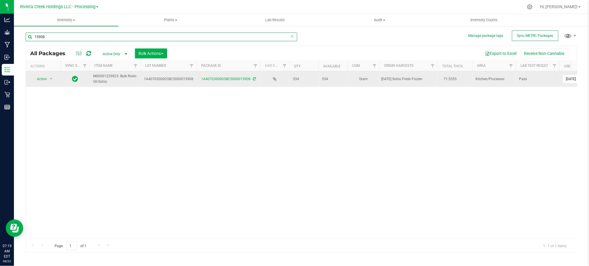
type input "15908"
drag, startPoint x: 118, startPoint y: 76, endPoint x: 94, endPoint y: 78, distance: 24.5
click at [94, 78] on span "M00001229823: Bulk Rosin Oil-Sohio" at bounding box center [115, 78] width 44 height 11
copy span "M00001229823"
